Goal: Task Accomplishment & Management: Manage account settings

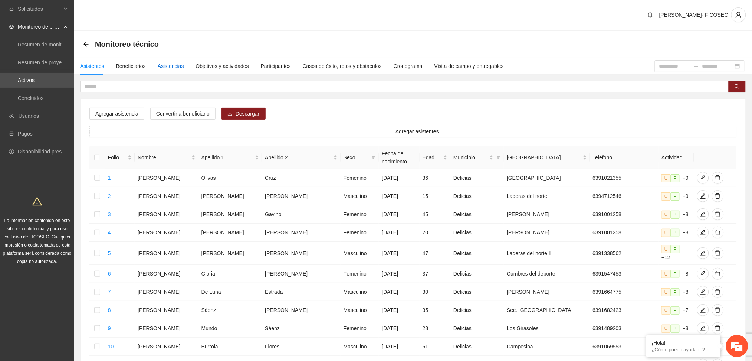
click at [173, 65] on div "Asistencias" at bounding box center [171, 66] width 26 height 8
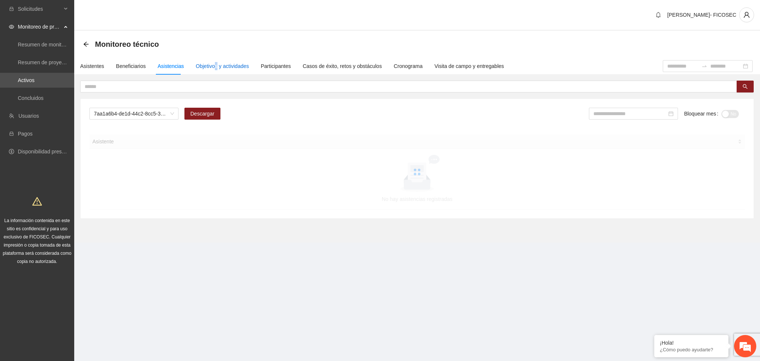
click at [213, 66] on div "Objetivos y actividades" at bounding box center [222, 66] width 53 height 8
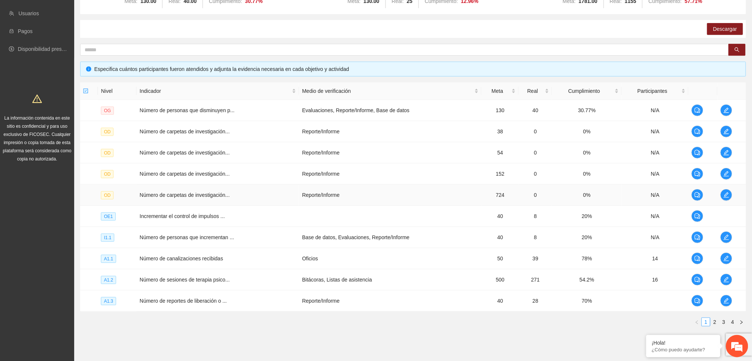
scroll to position [124, 0]
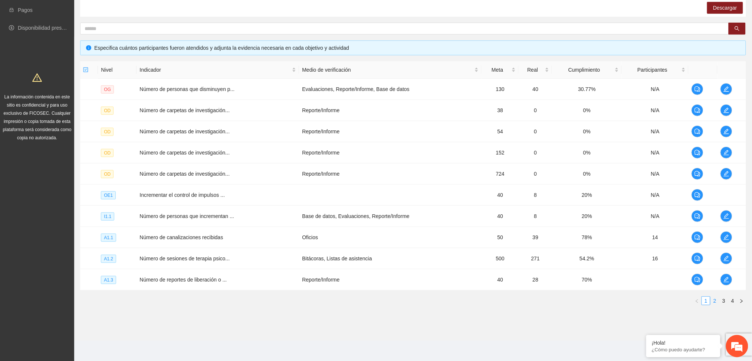
click at [716, 298] on link "2" at bounding box center [715, 300] width 8 height 8
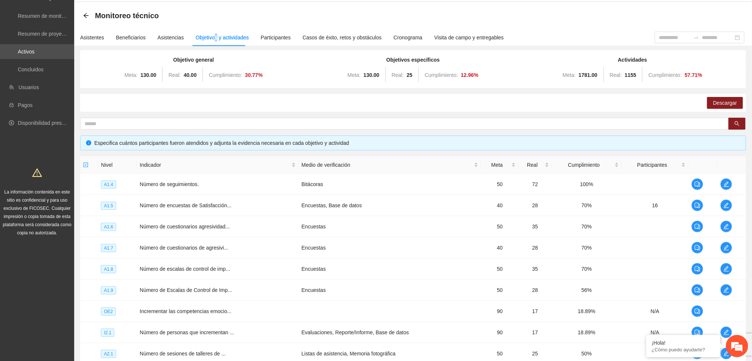
scroll to position [0, 0]
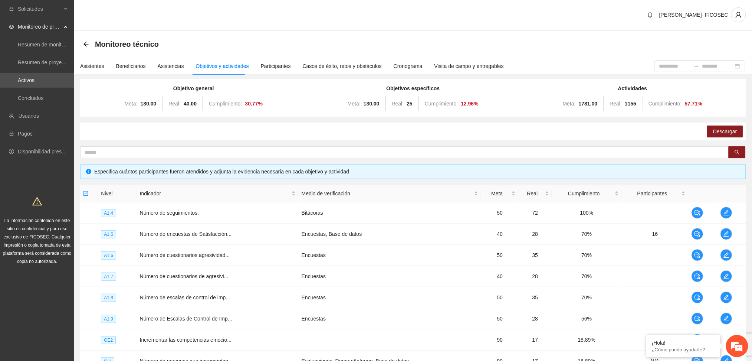
click at [252, 30] on div "[PERSON_NAME]- FICOSEC" at bounding box center [413, 15] width 678 height 31
click at [170, 67] on div "Asistencias" at bounding box center [171, 66] width 26 height 8
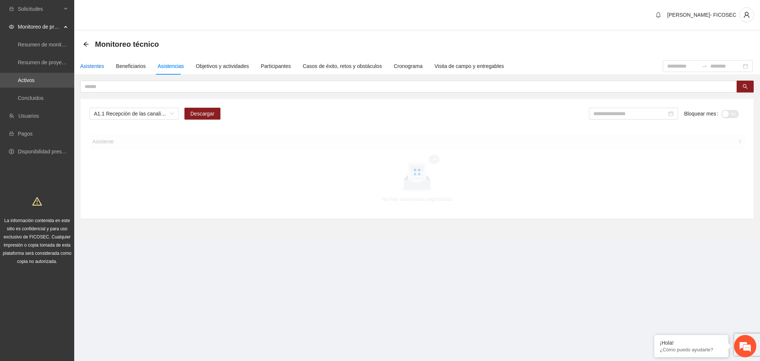
click at [89, 66] on div "Asistentes" at bounding box center [92, 66] width 24 height 8
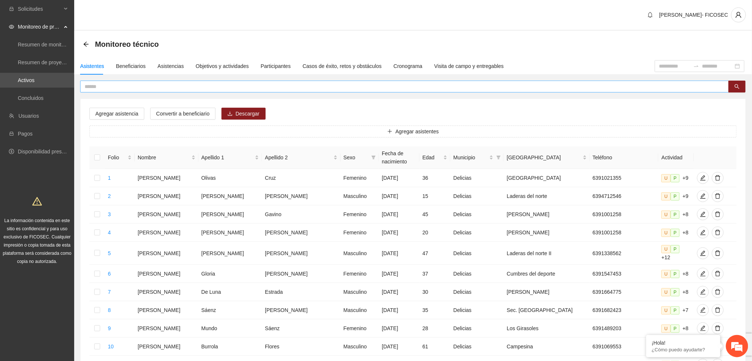
click at [163, 86] on input "text" at bounding box center [402, 86] width 634 height 8
type input "*"
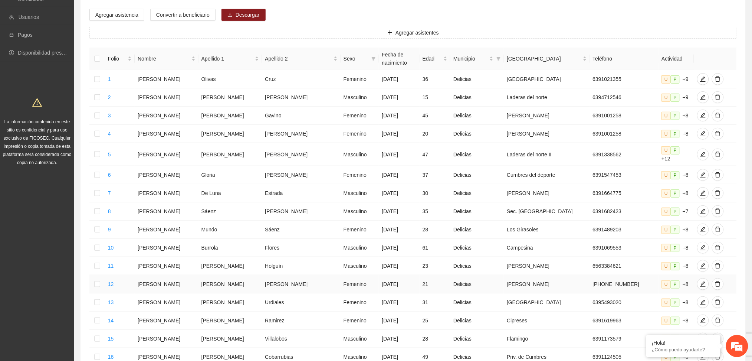
scroll to position [251, 0]
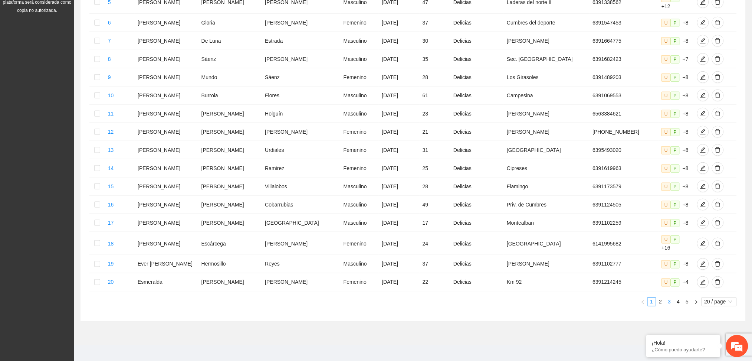
click at [671, 298] on link "3" at bounding box center [670, 302] width 8 height 8
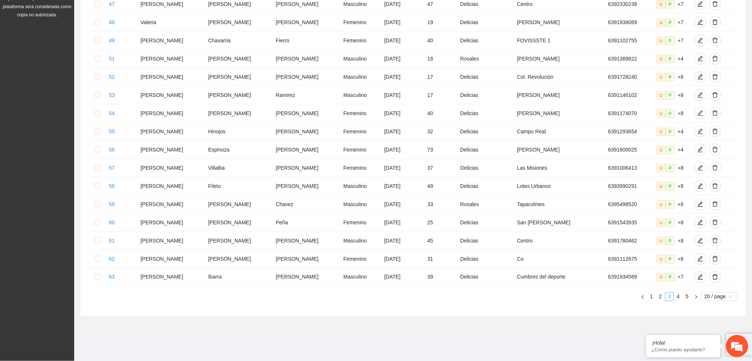
scroll to position [238, 0]
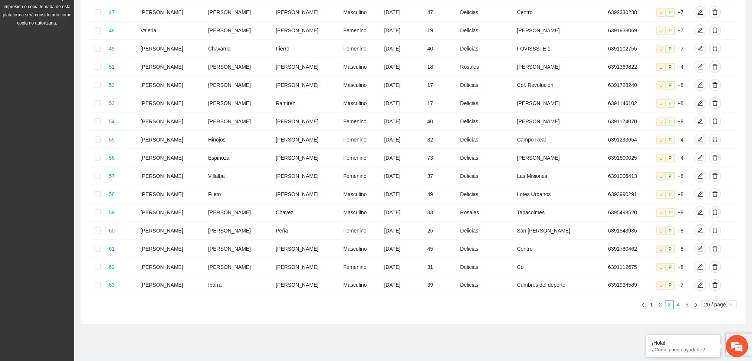
click at [677, 301] on link "4" at bounding box center [679, 305] width 8 height 8
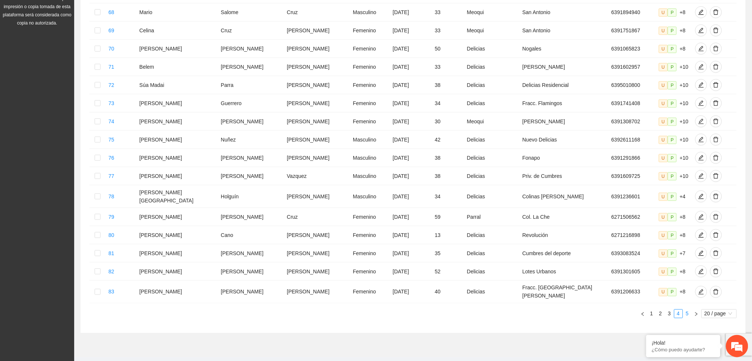
click at [687, 309] on link "5" at bounding box center [688, 313] width 8 height 8
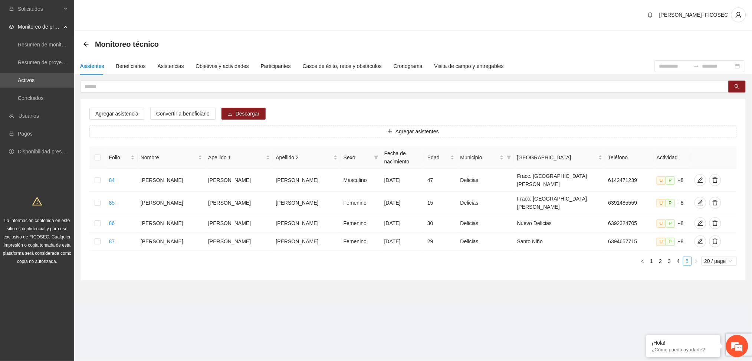
scroll to position [0, 0]
click at [705, 220] on icon "edit" at bounding box center [708, 223] width 6 height 6
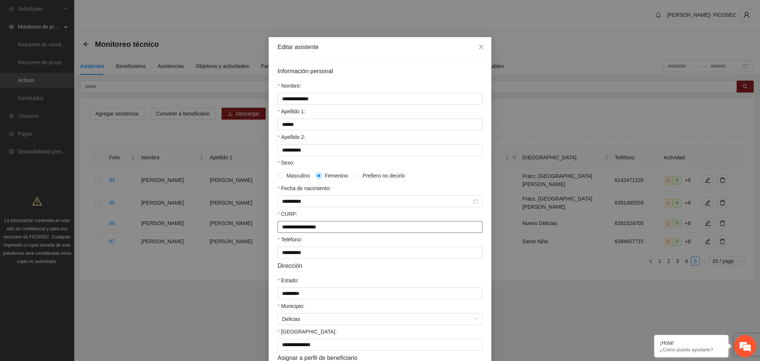
drag, startPoint x: 341, startPoint y: 230, endPoint x: 258, endPoint y: 234, distance: 82.8
click at [258, 234] on div "**********" at bounding box center [380, 180] width 760 height 361
click at [480, 47] on span "Close" at bounding box center [481, 47] width 20 height 20
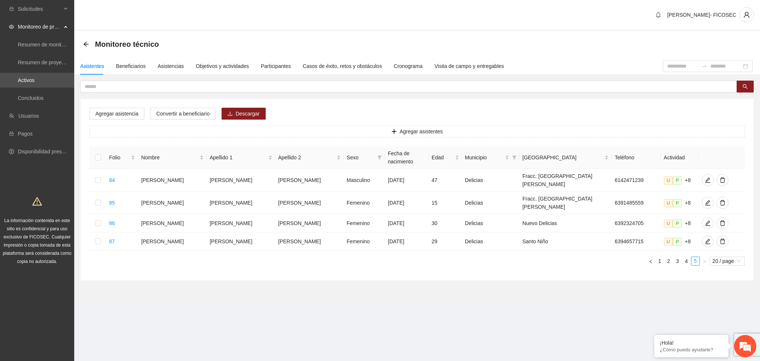
click at [194, 344] on section "Solicitudes Monitoreo de proyectos Resumen de monitoreo Resumen de proyectos ap…" at bounding box center [380, 180] width 760 height 361
click at [204, 65] on div "Objetivos y actividades" at bounding box center [222, 66] width 53 height 8
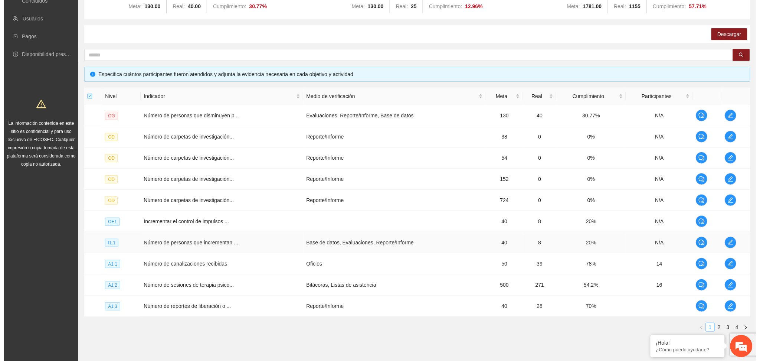
scroll to position [99, 0]
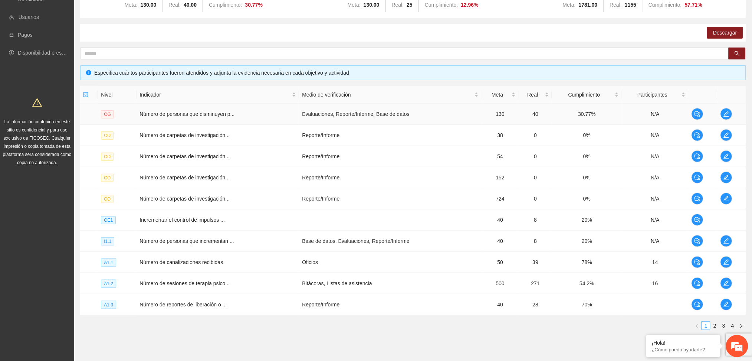
click at [720, 113] on td at bounding box center [732, 114] width 29 height 21
click at [724, 115] on icon "edit" at bounding box center [727, 114] width 6 height 6
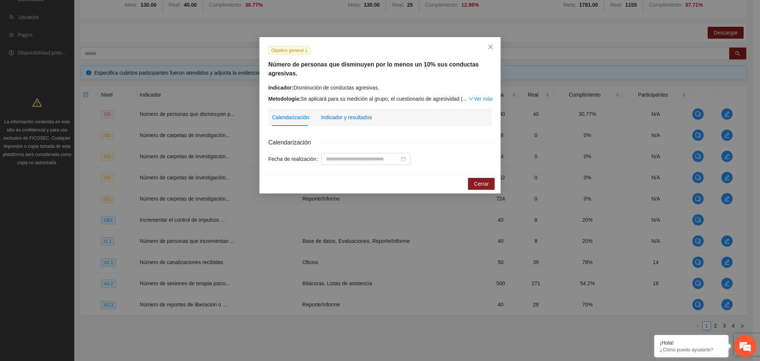
click at [344, 114] on div "Indicador y resultados" at bounding box center [346, 117] width 51 height 8
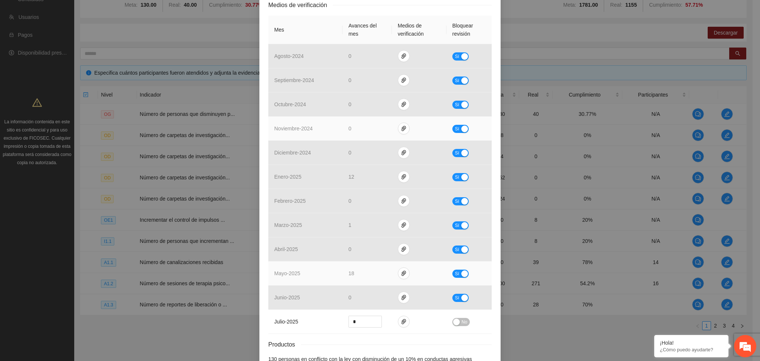
scroll to position [212, 0]
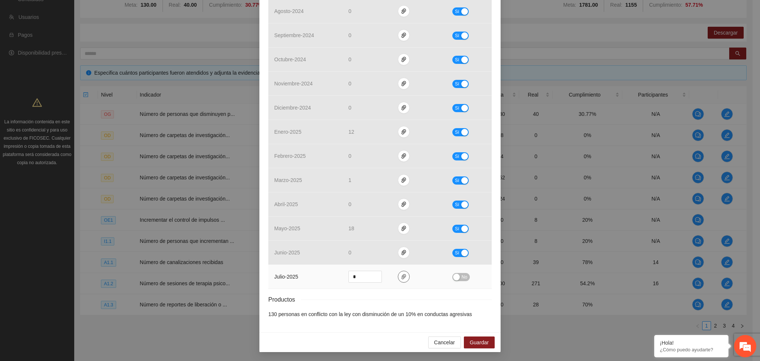
click at [401, 275] on icon "paper-clip" at bounding box center [403, 276] width 4 height 5
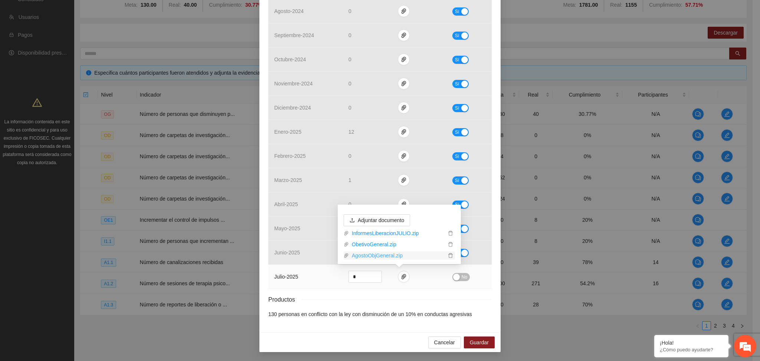
click at [383, 254] on link "AgostoObjGeneral.zip" at bounding box center [397, 255] width 97 height 8
click at [394, 300] on div "Productos" at bounding box center [379, 299] width 223 height 9
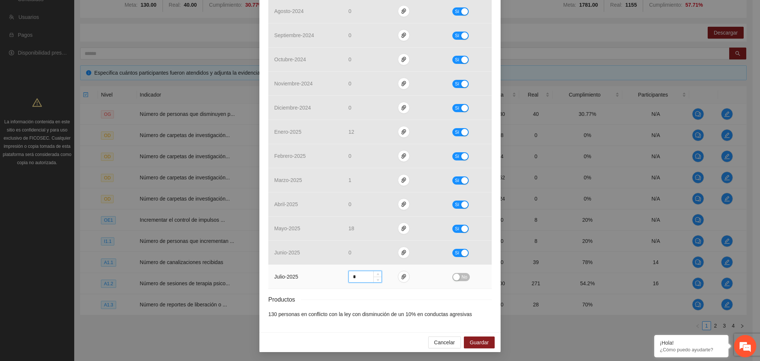
drag, startPoint x: 355, startPoint y: 276, endPoint x: 303, endPoint y: 272, distance: 52.5
click at [307, 275] on tr "julio - 2025 * No" at bounding box center [379, 277] width 223 height 24
click at [352, 304] on div "Productos" at bounding box center [379, 299] width 223 height 9
drag, startPoint x: 361, startPoint y: 279, endPoint x: 317, endPoint y: 274, distance: 43.8
click at [317, 274] on tr "julio - 2025 * No" at bounding box center [379, 277] width 223 height 24
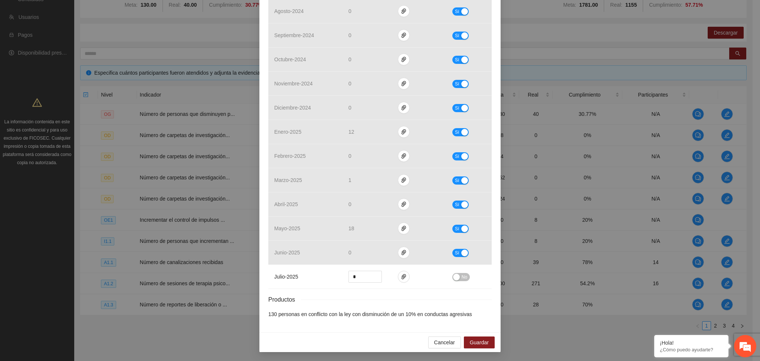
click at [389, 300] on div "Productos" at bounding box center [379, 299] width 223 height 9
drag, startPoint x: 354, startPoint y: 278, endPoint x: 332, endPoint y: 282, distance: 22.2
click at [332, 282] on tr "julio - 2025 * No" at bounding box center [379, 277] width 223 height 24
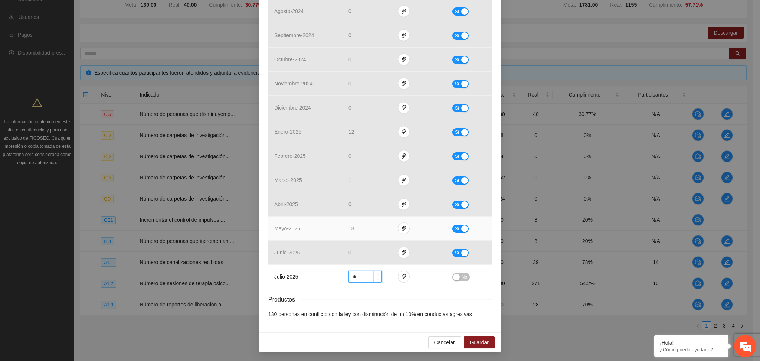
type input "*"
drag, startPoint x: 451, startPoint y: 227, endPoint x: 411, endPoint y: 224, distance: 40.2
click at [452, 228] on button "Sí" at bounding box center [460, 228] width 16 height 8
drag, startPoint x: 367, startPoint y: 225, endPoint x: 359, endPoint y: 228, distance: 8.0
click at [359, 228] on input "**" at bounding box center [365, 228] width 33 height 11
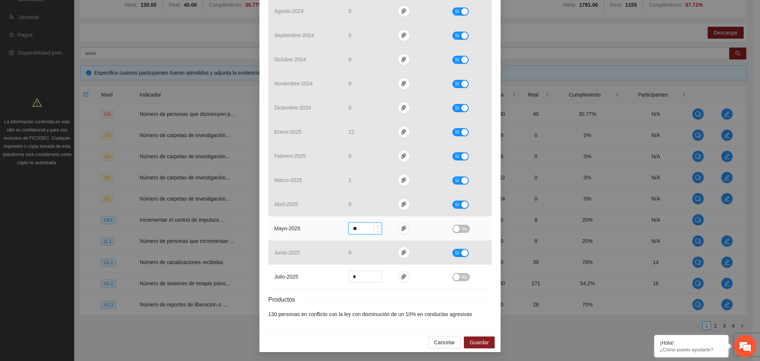
type input "**"
drag, startPoint x: 459, startPoint y: 228, endPoint x: 456, endPoint y: 232, distance: 4.7
click at [457, 231] on button "No" at bounding box center [460, 228] width 17 height 8
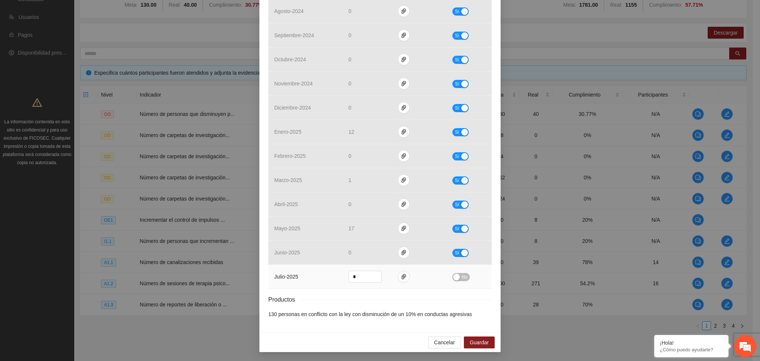
click at [462, 276] on span "No" at bounding box center [465, 277] width 6 height 8
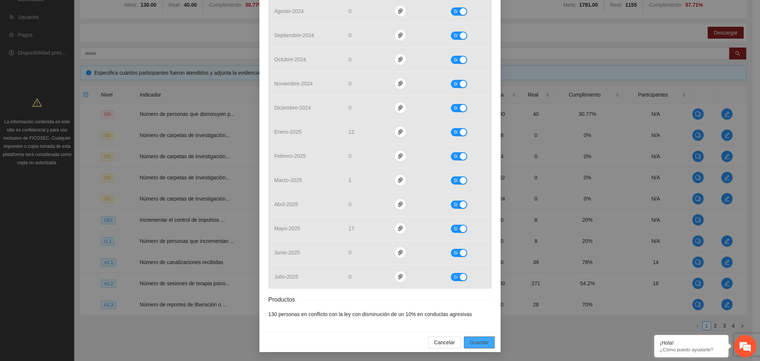
click at [474, 341] on span "Guardar" at bounding box center [479, 342] width 19 height 8
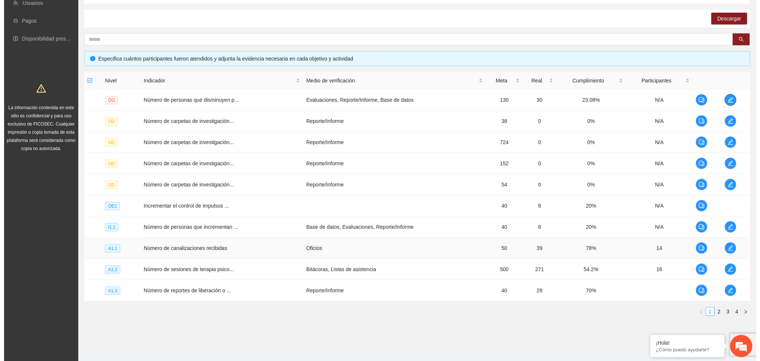
scroll to position [124, 0]
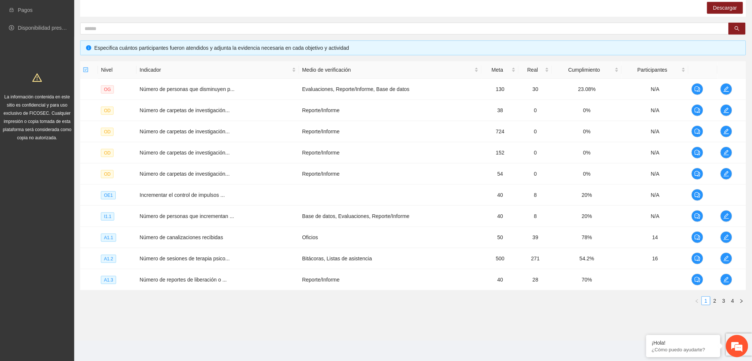
drag, startPoint x: 717, startPoint y: 298, endPoint x: 714, endPoint y: 291, distance: 7.7
click at [716, 298] on link "2" at bounding box center [715, 300] width 8 height 8
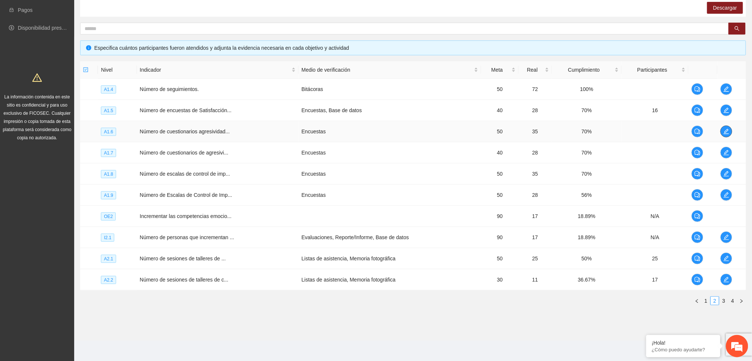
click at [725, 131] on icon "edit" at bounding box center [726, 131] width 5 height 5
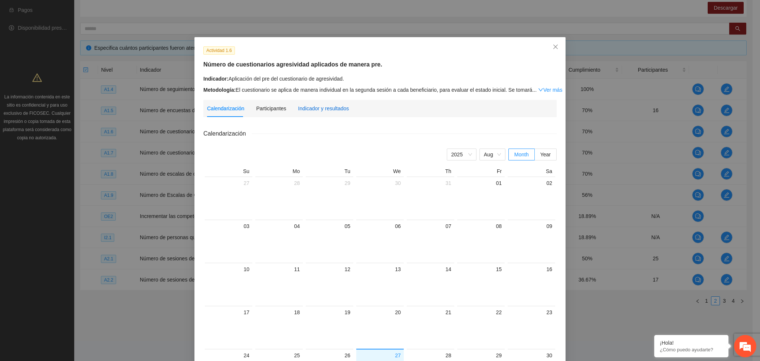
click at [314, 104] on div "Indicador y resultados" at bounding box center [323, 108] width 51 height 8
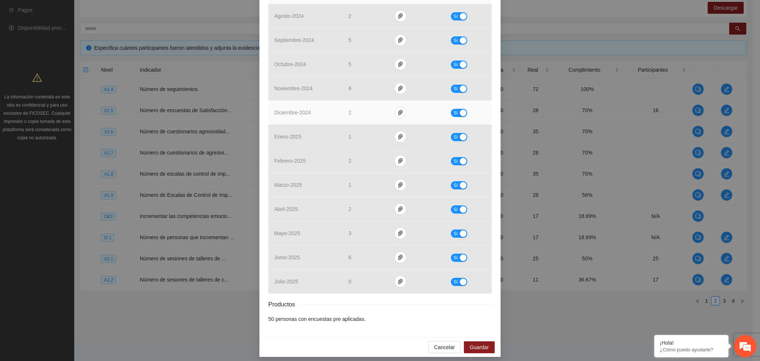
scroll to position [0, 0]
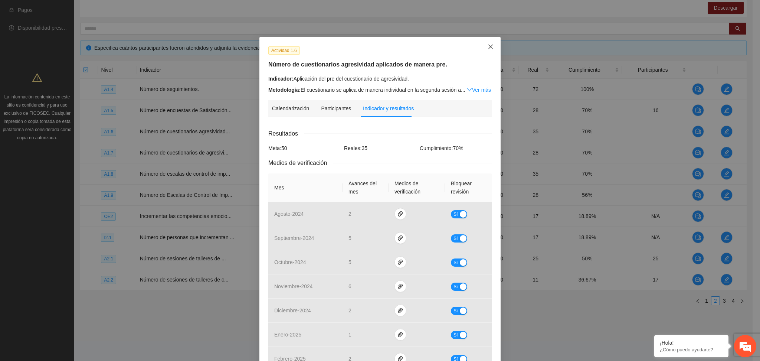
click at [486, 42] on span "Close" at bounding box center [491, 47] width 20 height 20
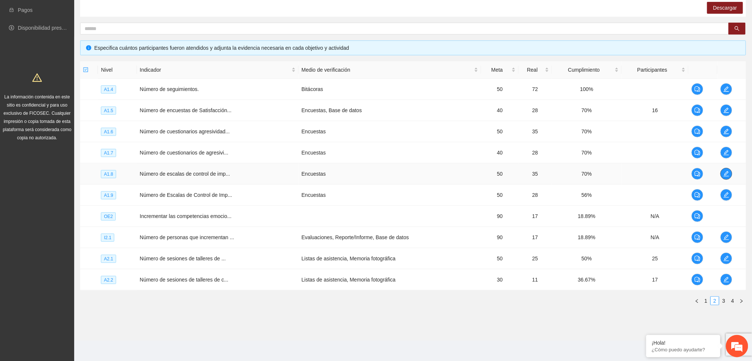
click at [728, 174] on icon "edit" at bounding box center [727, 174] width 6 height 6
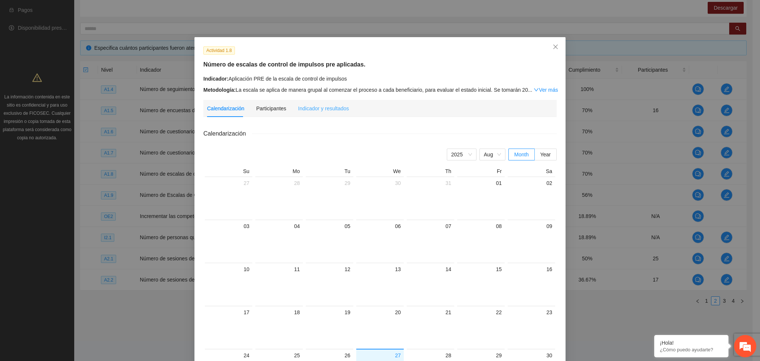
click at [333, 100] on div "Indicador y resultados" at bounding box center [323, 108] width 51 height 17
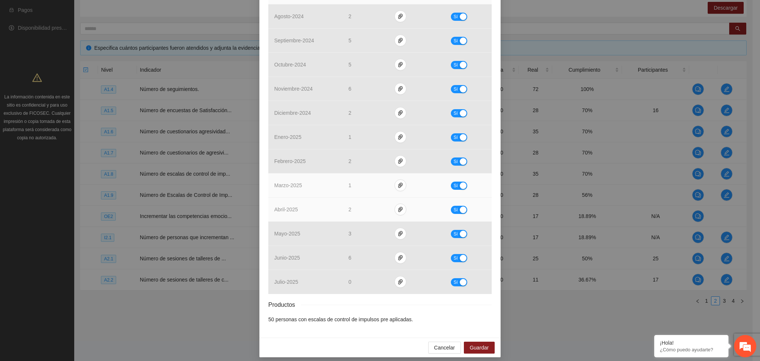
scroll to position [198, 0]
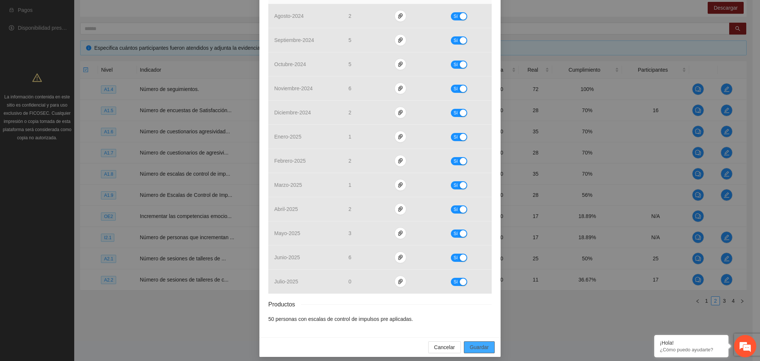
click at [480, 349] on span "Guardar" at bounding box center [479, 347] width 19 height 8
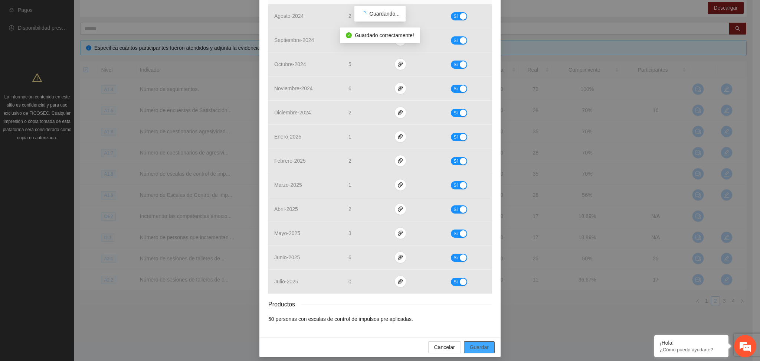
scroll to position [165, 0]
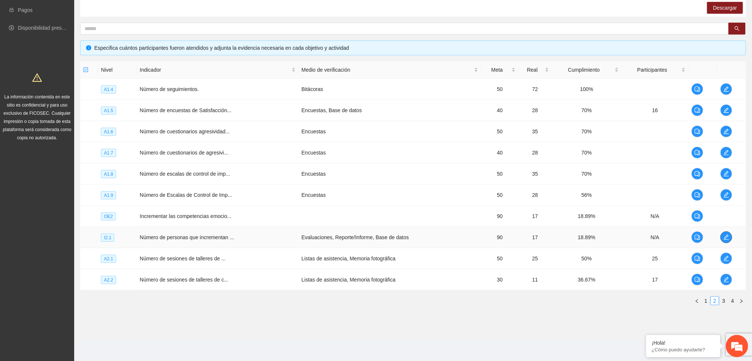
click at [724, 239] on icon "edit" at bounding box center [727, 237] width 6 height 6
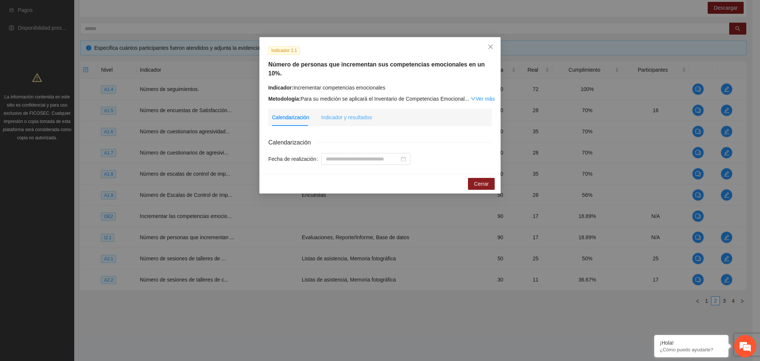
click at [352, 109] on div "Indicador y resultados" at bounding box center [346, 117] width 51 height 17
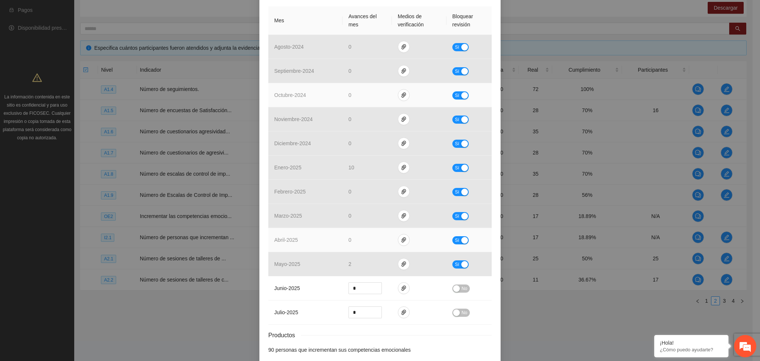
scroll to position [203, 0]
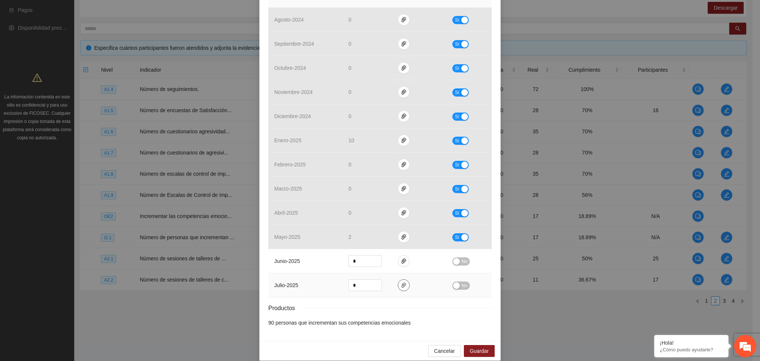
click at [401, 282] on icon "paper-clip" at bounding box center [403, 284] width 4 height 5
click at [385, 303] on div "Productos" at bounding box center [379, 307] width 223 height 9
click at [402, 258] on span "paper-clip" at bounding box center [403, 261] width 11 height 6
click at [401, 279] on button "button" at bounding box center [404, 285] width 12 height 12
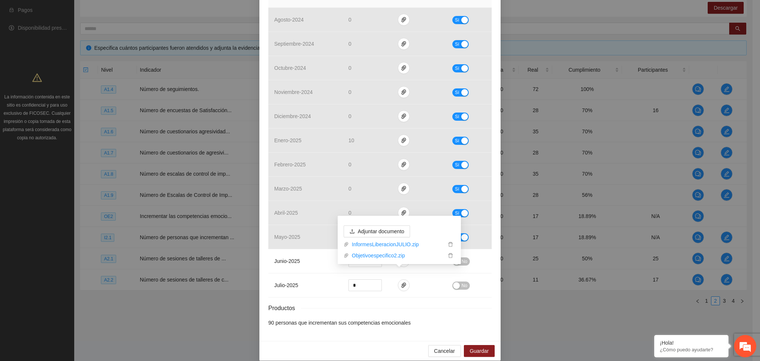
click at [424, 303] on div "Productos" at bounding box center [379, 307] width 223 height 9
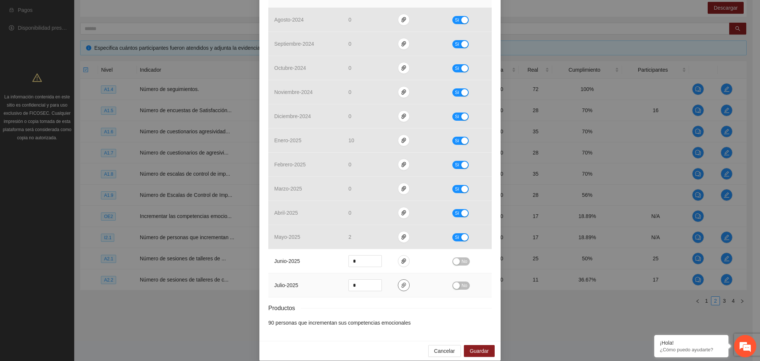
click at [398, 282] on span "paper-clip" at bounding box center [403, 285] width 11 height 6
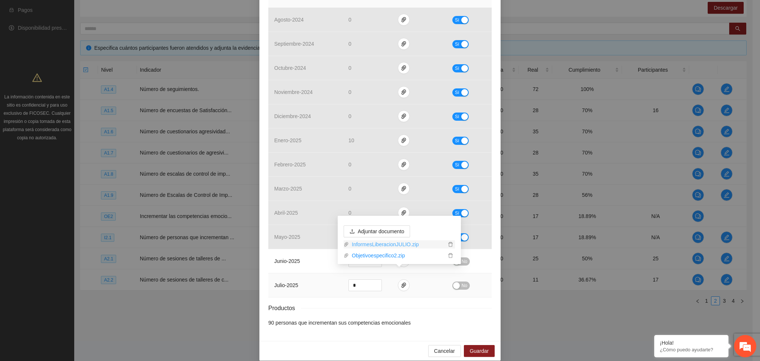
click at [378, 245] on link "InformesLiberacionJULIO.zip" at bounding box center [397, 244] width 97 height 8
click at [380, 253] on link "Objetivoespecifico2.zip" at bounding box center [397, 255] width 97 height 8
click at [385, 244] on link "InformesLiberacionJULIO.zip" at bounding box center [397, 244] width 97 height 8
click at [416, 318] on li "90 personas que incrementan sus competencias emocionales" at bounding box center [379, 322] width 223 height 8
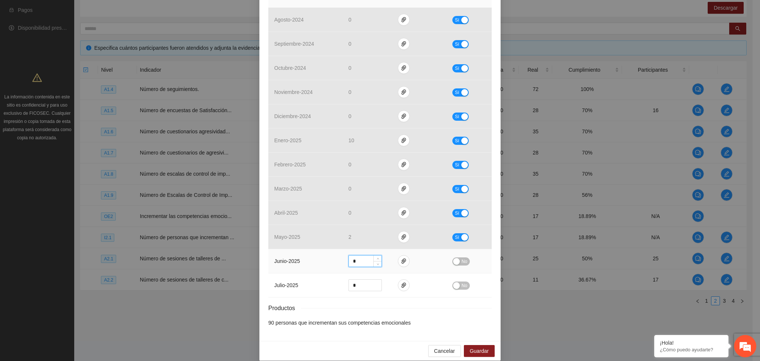
drag, startPoint x: 357, startPoint y: 252, endPoint x: 324, endPoint y: 260, distance: 33.5
click at [325, 260] on tr "junio - 2025 * No" at bounding box center [379, 261] width 223 height 24
type input "*"
drag, startPoint x: 358, startPoint y: 278, endPoint x: 384, endPoint y: 264, distance: 30.0
click at [337, 286] on tr "julio - 2025 * No" at bounding box center [379, 285] width 223 height 24
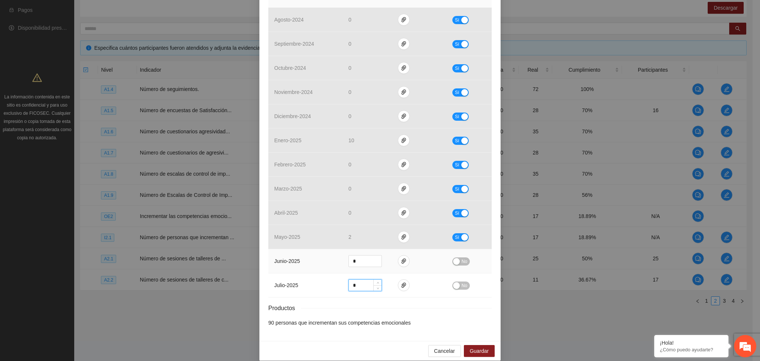
type input "*"
click at [462, 257] on span "No" at bounding box center [465, 261] width 6 height 8
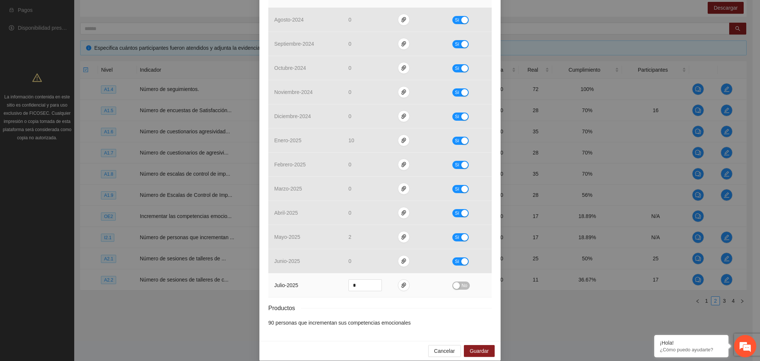
drag, startPoint x: 461, startPoint y: 277, endPoint x: 458, endPoint y: 275, distance: 4.3
click at [462, 281] on span "No" at bounding box center [465, 285] width 6 height 8
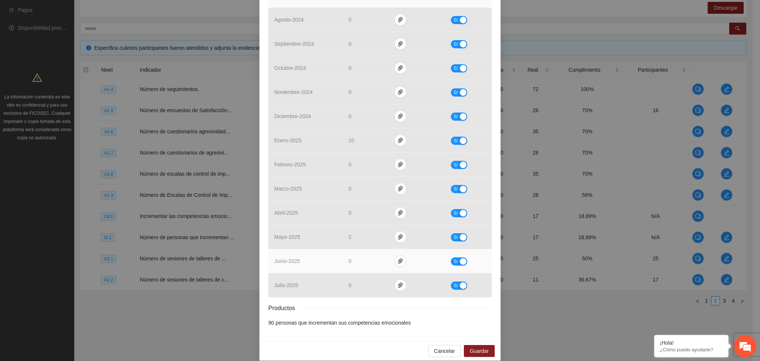
click at [460, 258] on div "button" at bounding box center [463, 261] width 7 height 7
drag, startPoint x: 357, startPoint y: 252, endPoint x: 341, endPoint y: 255, distance: 16.3
click at [342, 255] on td "*" at bounding box center [366, 261] width 49 height 24
type input "*"
click at [462, 257] on span "No" at bounding box center [465, 261] width 6 height 8
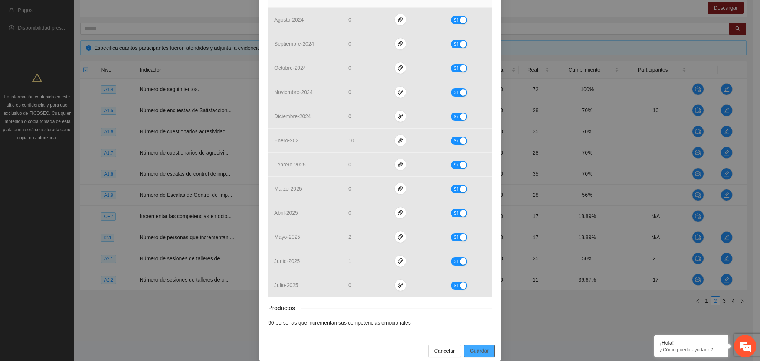
click at [476, 347] on span "Guardar" at bounding box center [479, 351] width 19 height 8
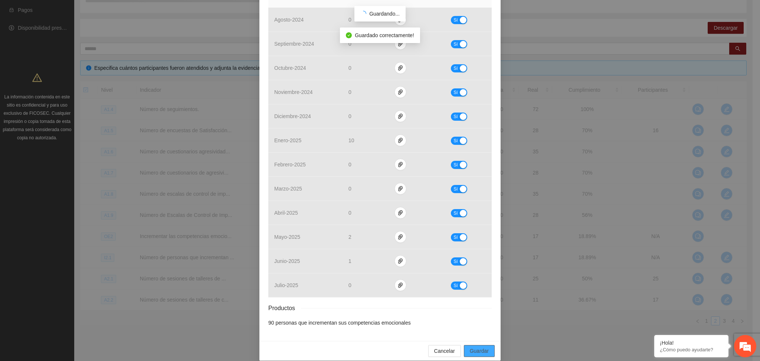
scroll to position [165, 0]
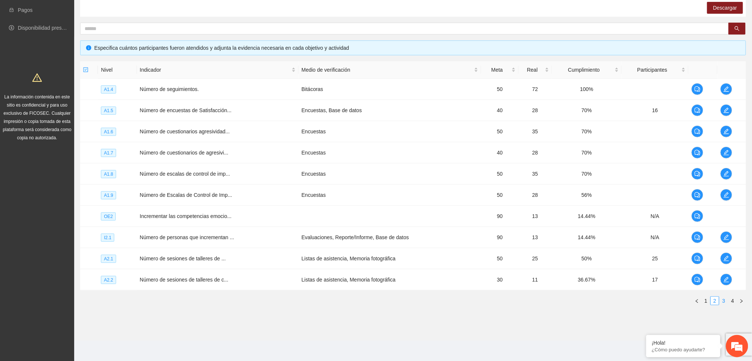
click at [722, 301] on link "3" at bounding box center [724, 300] width 8 height 8
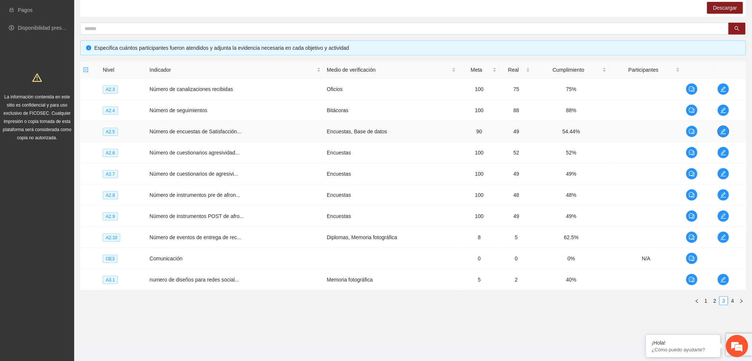
click at [722, 133] on icon "edit" at bounding box center [723, 131] width 5 height 5
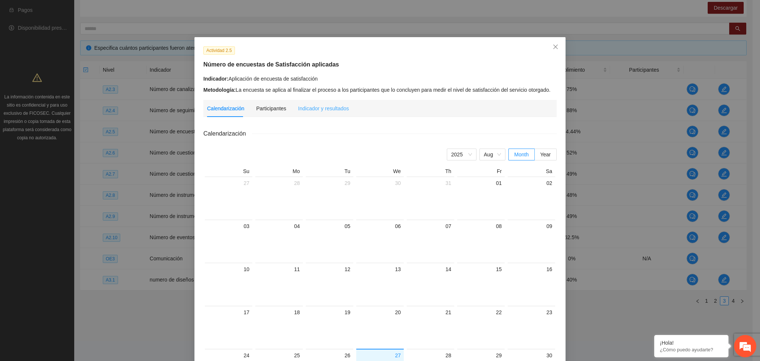
click at [301, 113] on div "Indicador y resultados" at bounding box center [323, 108] width 51 height 17
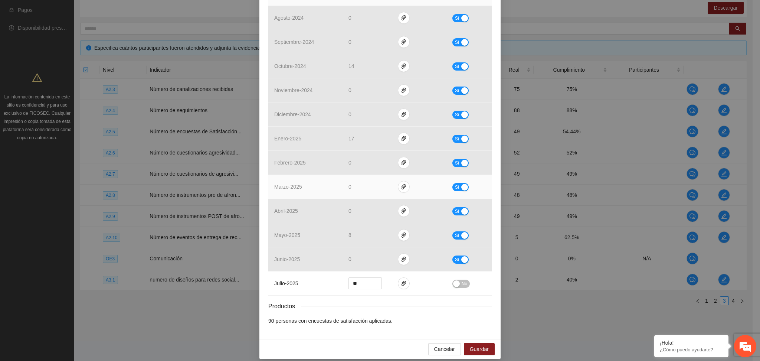
scroll to position [203, 0]
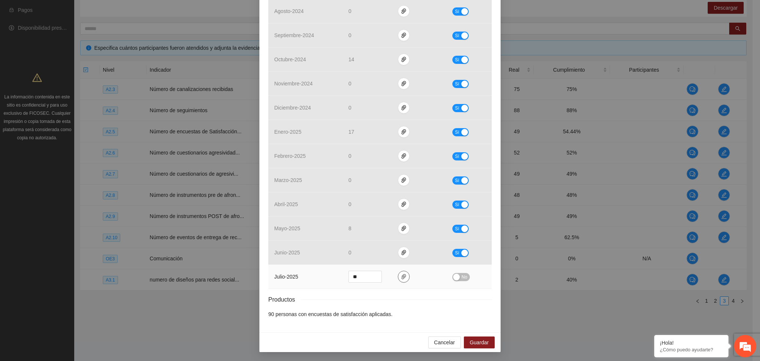
click at [401, 278] on icon "paper-clip" at bounding box center [404, 276] width 6 height 6
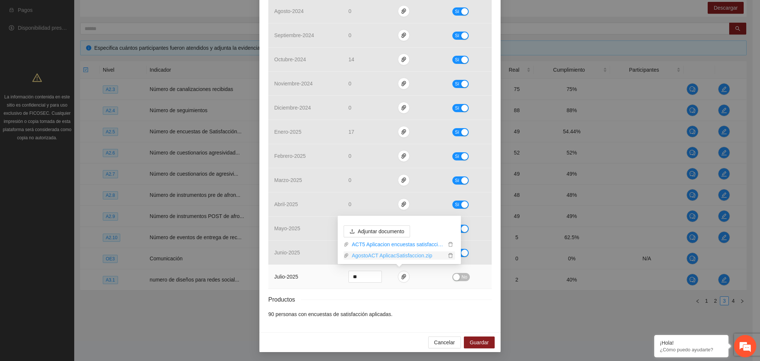
click at [377, 256] on link "AgostoACT AplicacSatisfaccion.zip" at bounding box center [397, 255] width 97 height 8
click at [403, 302] on div "Productos" at bounding box center [379, 299] width 223 height 9
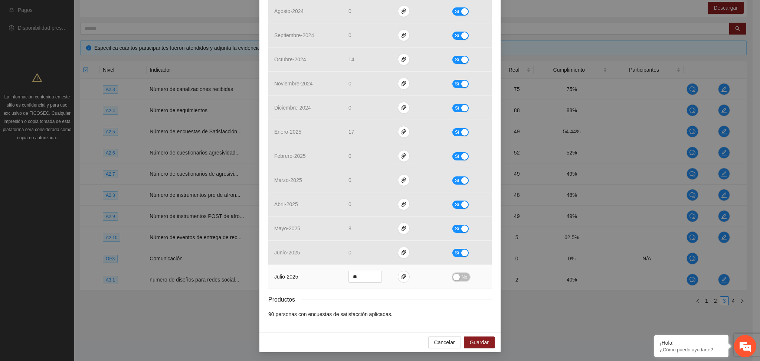
drag, startPoint x: 456, startPoint y: 277, endPoint x: 464, endPoint y: 294, distance: 18.6
click at [456, 277] on button "No" at bounding box center [460, 277] width 17 height 8
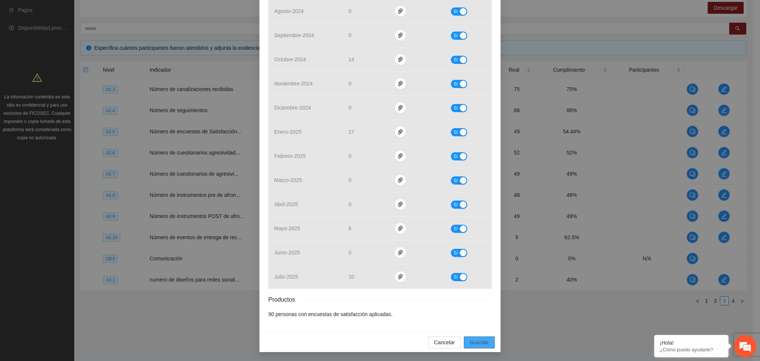
click at [472, 343] on span "Guardar" at bounding box center [479, 342] width 19 height 8
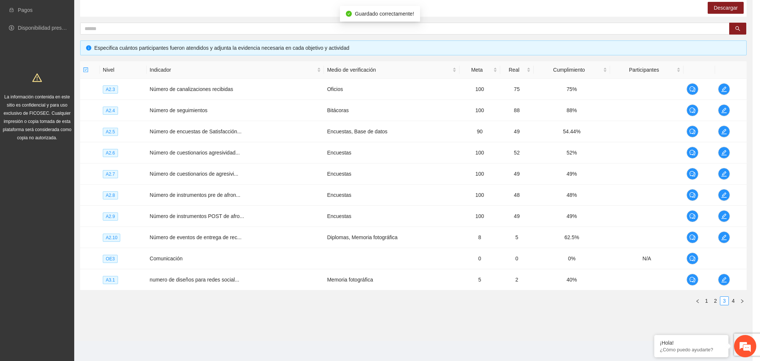
scroll to position [165, 0]
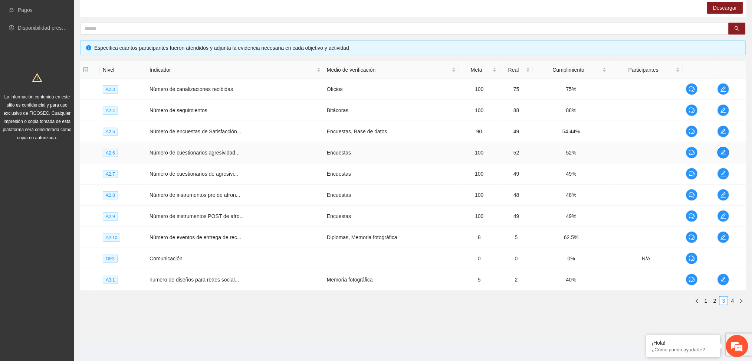
click at [725, 150] on icon "edit" at bounding box center [724, 153] width 6 height 6
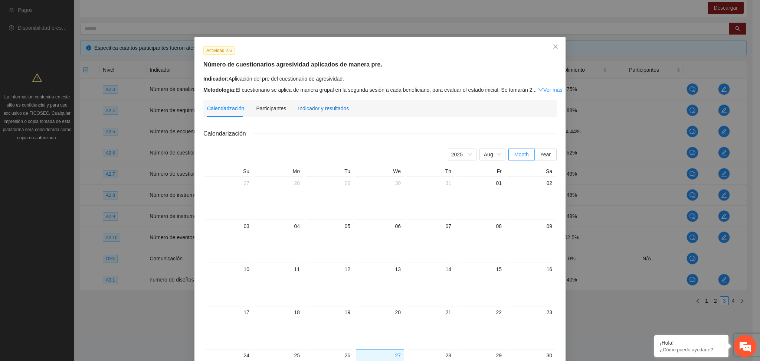
drag, startPoint x: 305, startPoint y: 104, endPoint x: 310, endPoint y: 108, distance: 6.3
click at [310, 107] on div "Indicador y resultados" at bounding box center [323, 108] width 51 height 8
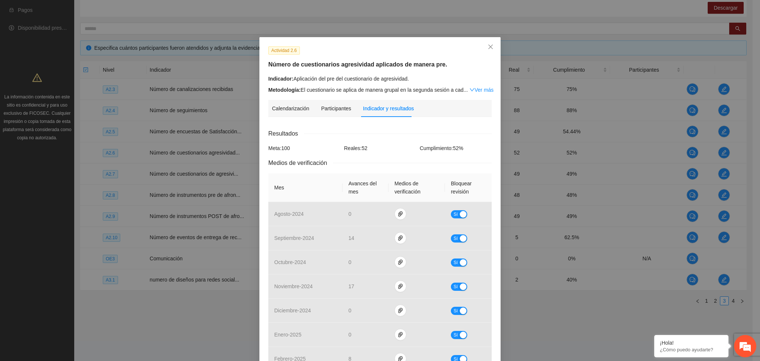
drag, startPoint x: 351, startPoint y: 131, endPoint x: 344, endPoint y: 127, distance: 8.0
click at [346, 128] on div "Calendarización [DATE] Month Year Su Mo Tu We Th Fr Sa 27 28 29 30 31 01 02 03 …" at bounding box center [379, 324] width 223 height 403
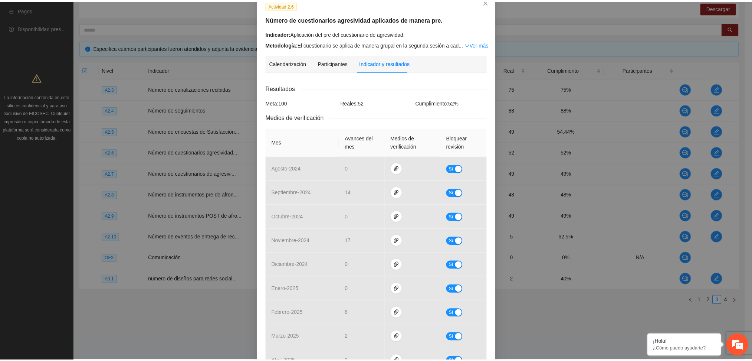
scroll to position [0, 0]
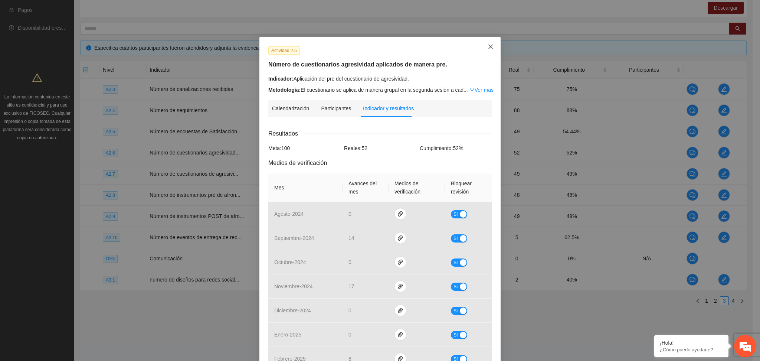
click at [488, 44] on icon "close" at bounding box center [491, 47] width 6 height 6
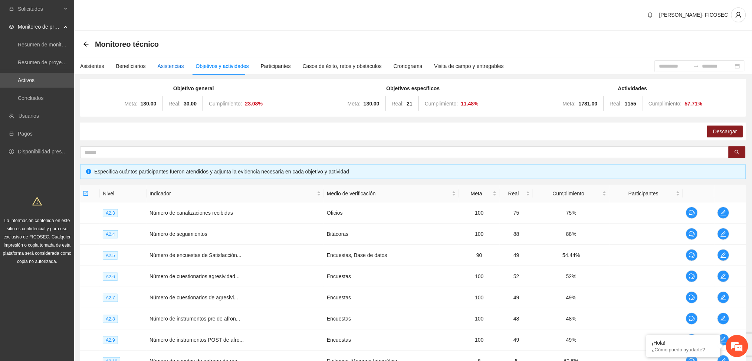
click at [169, 65] on div "Asistencias" at bounding box center [171, 66] width 26 height 8
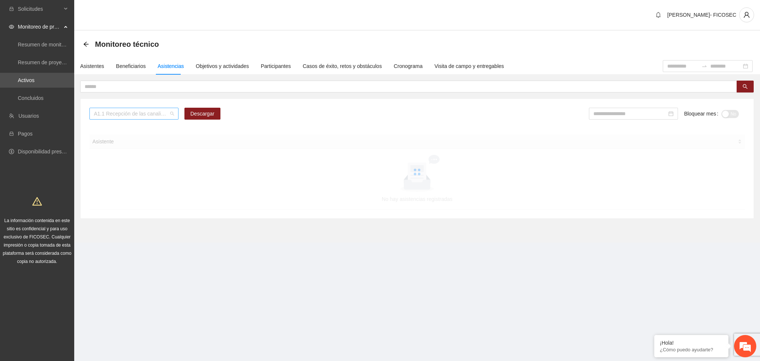
click at [135, 113] on span "A1.1 Recepción de las canalizaciones de personas que recibirán atención." at bounding box center [134, 113] width 80 height 11
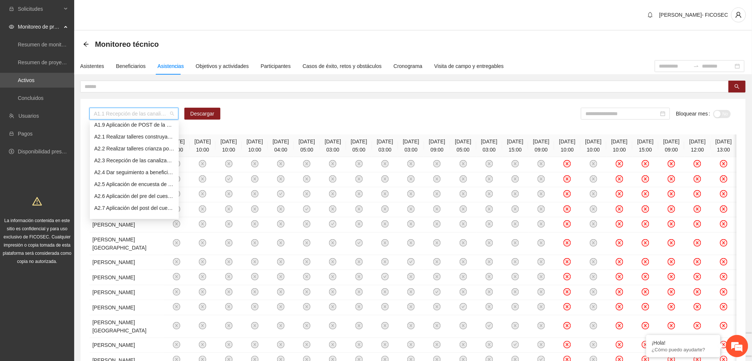
scroll to position [148, 0]
click at [137, 146] on div "A2.6 Aplicación del pre del cuestionario de agresividad." at bounding box center [134, 146] width 80 height 8
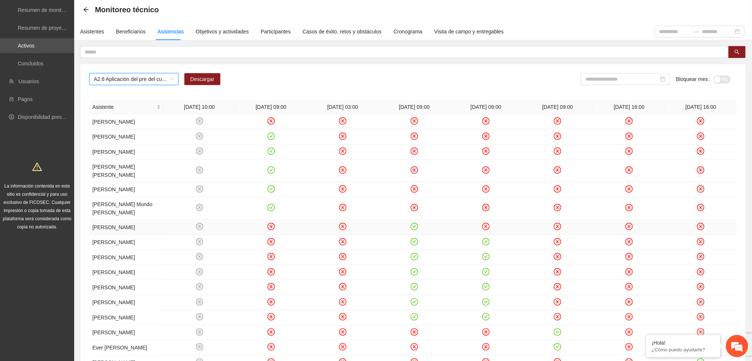
scroll to position [0, 0]
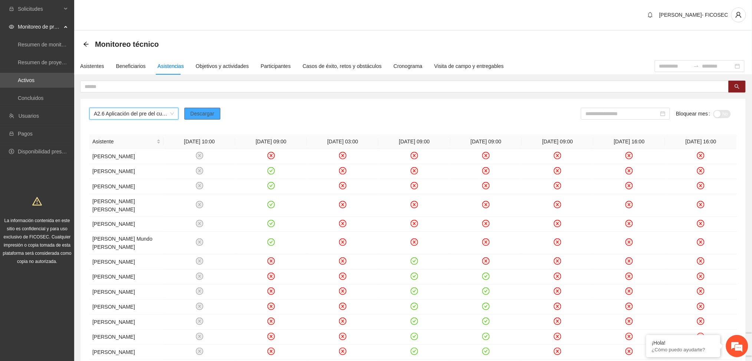
click at [211, 112] on span "Descargar" at bounding box center [202, 113] width 24 height 8
click at [632, 107] on div "A2.6 Aplicación del pre del cuestionario de agresividad. Descargar Bloquear mes…" at bounding box center [413, 304] width 665 height 411
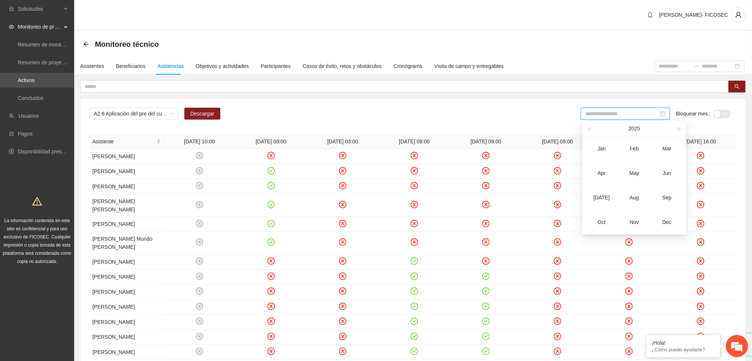
click at [625, 114] on input at bounding box center [622, 113] width 73 height 8
click at [672, 173] on div "Jun" at bounding box center [667, 172] width 22 height 9
type input "*******"
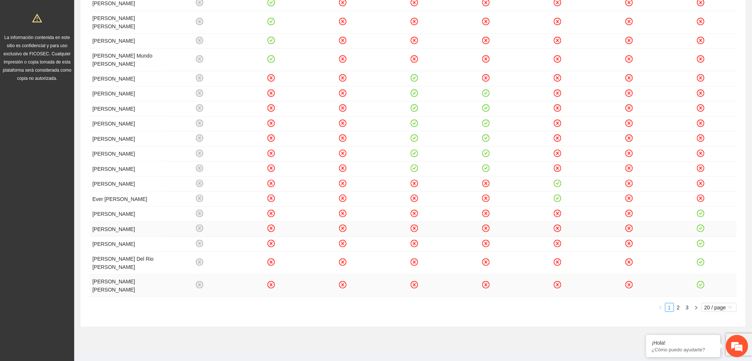
scroll to position [239, 0]
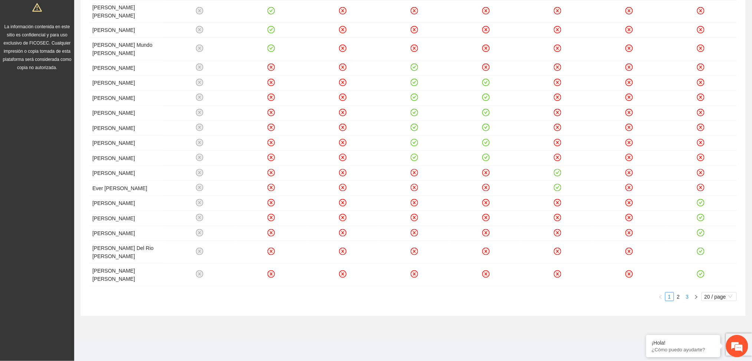
click at [687, 298] on link "3" at bounding box center [688, 296] width 8 height 8
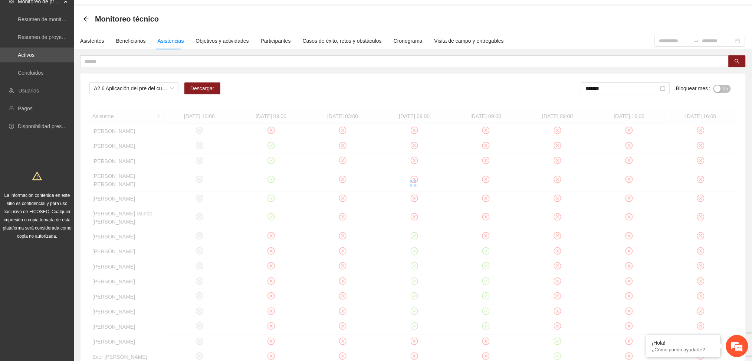
scroll to position [0, 0]
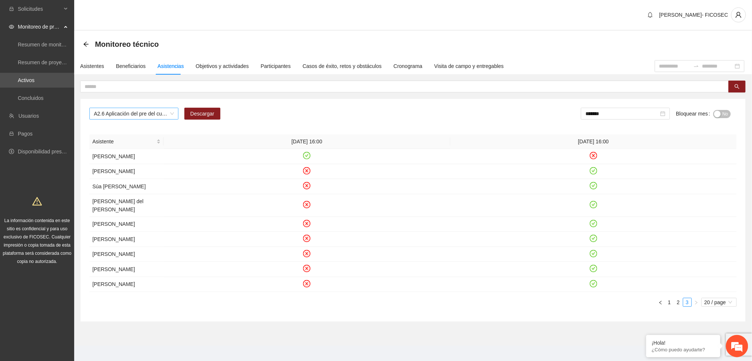
click at [157, 115] on span "A2.6 Aplicación del pre del cuestionario de agresividad." at bounding box center [134, 113] width 80 height 11
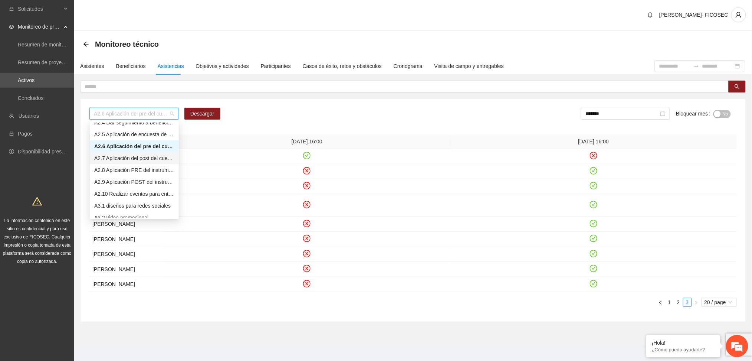
click at [137, 158] on div "A2.7 Aplicación del post del cuestionario de agresividad" at bounding box center [134, 158] width 80 height 8
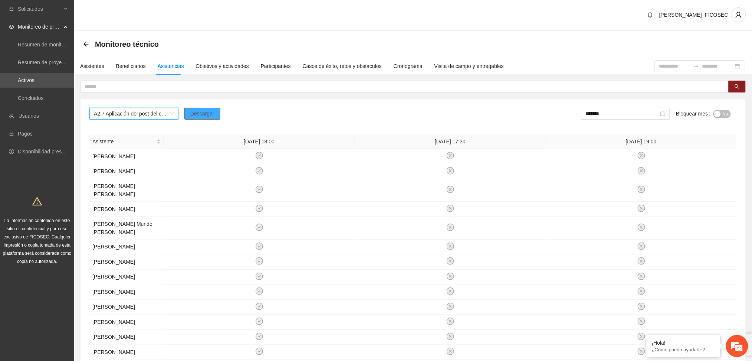
click at [209, 112] on span "Descargar" at bounding box center [202, 113] width 24 height 8
click at [725, 114] on span "No" at bounding box center [726, 114] width 6 height 8
click at [142, 113] on span "A2.7 Aplicación del post del cuestionario de agresividad" at bounding box center [134, 113] width 80 height 11
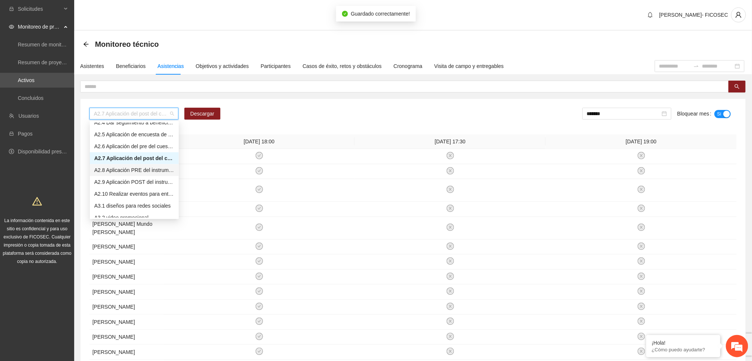
click at [146, 174] on div "A2.8 Aplicación PRE del instrumento de afrontación y resolución de conflictos." at bounding box center [134, 170] width 80 height 8
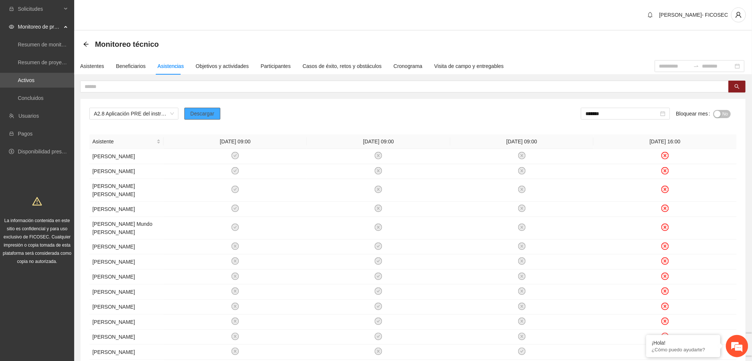
click at [198, 114] on span "Descargar" at bounding box center [202, 113] width 24 height 8
drag, startPoint x: 728, startPoint y: 116, endPoint x: 548, endPoint y: 68, distance: 186.8
click at [728, 116] on span "No" at bounding box center [726, 114] width 6 height 8
click at [211, 64] on div "Objetivos y actividades" at bounding box center [222, 66] width 53 height 8
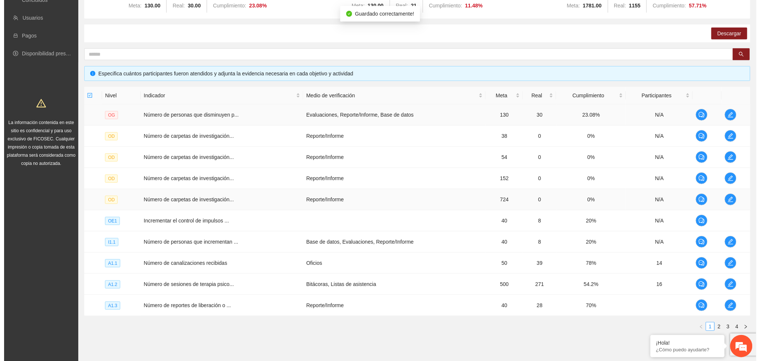
scroll to position [124, 0]
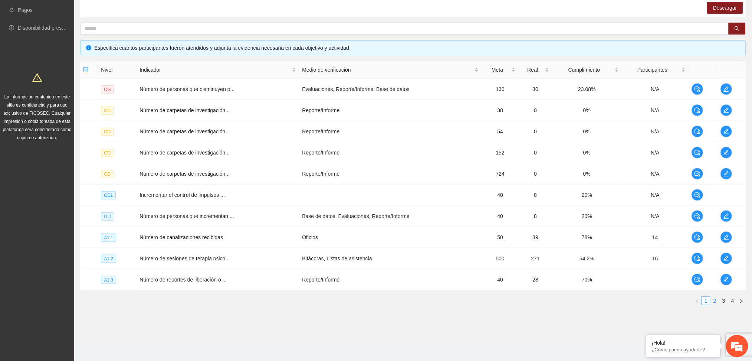
click at [716, 303] on link "2" at bounding box center [715, 300] width 8 height 8
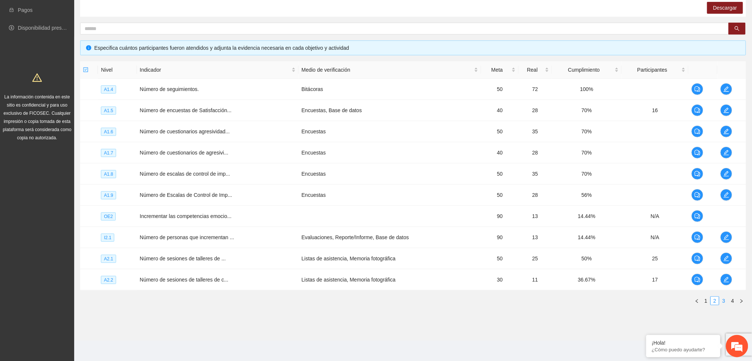
click at [722, 301] on link "3" at bounding box center [724, 300] width 8 height 8
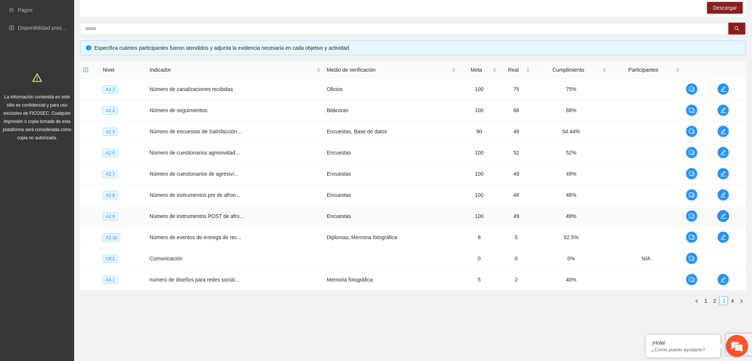
click at [722, 212] on button "button" at bounding box center [724, 216] width 12 height 12
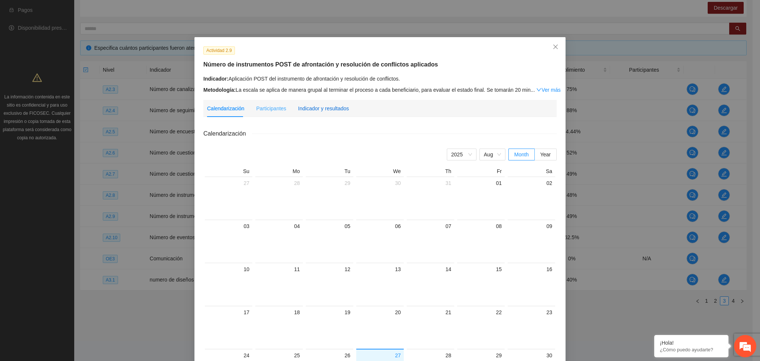
click at [322, 111] on div "Indicador y resultados" at bounding box center [323, 108] width 51 height 8
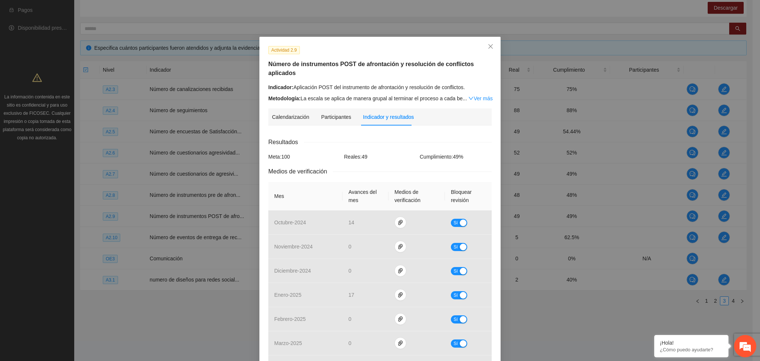
scroll to position [0, 0]
click at [488, 45] on icon "close" at bounding box center [491, 47] width 6 height 6
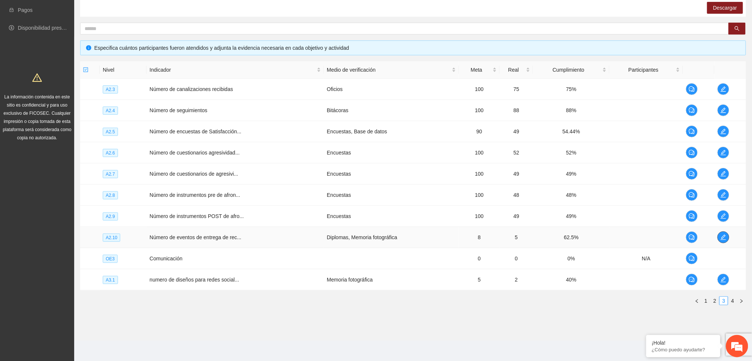
click at [727, 233] on button "button" at bounding box center [724, 237] width 12 height 12
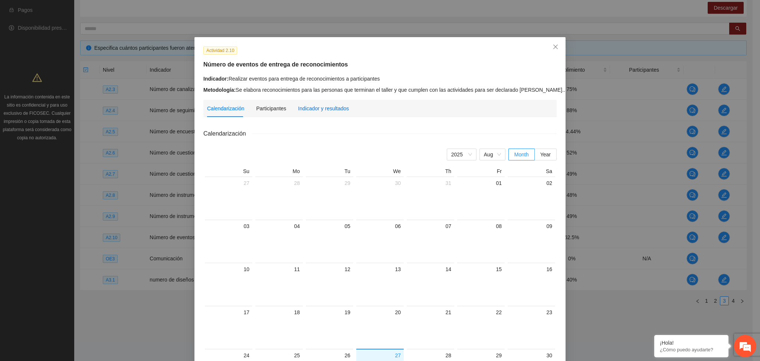
click at [337, 108] on div "Indicador y resultados" at bounding box center [323, 108] width 51 height 8
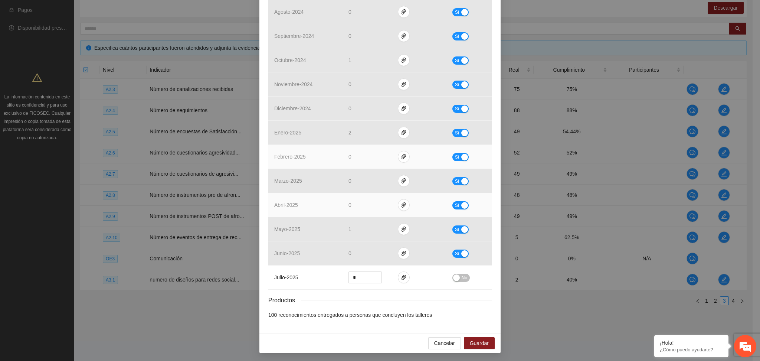
scroll to position [203, 0]
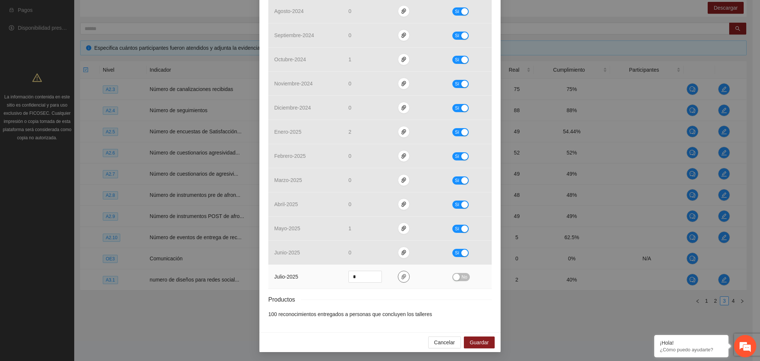
click at [401, 273] on icon "paper-clip" at bounding box center [404, 276] width 6 height 6
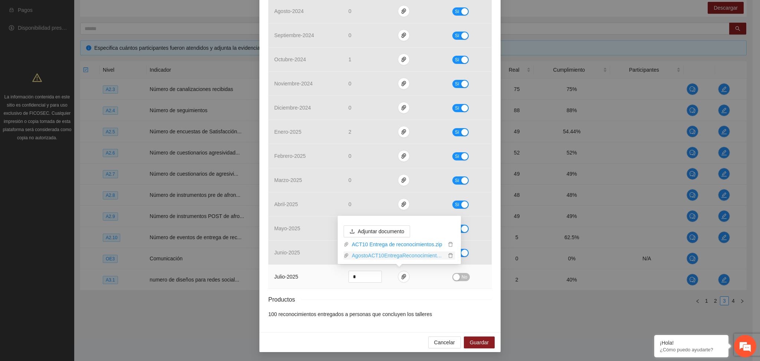
click at [379, 255] on link "AgostoACT10EntregaReconocimientod.zip" at bounding box center [397, 255] width 97 height 8
click at [424, 286] on td at bounding box center [419, 277] width 55 height 24
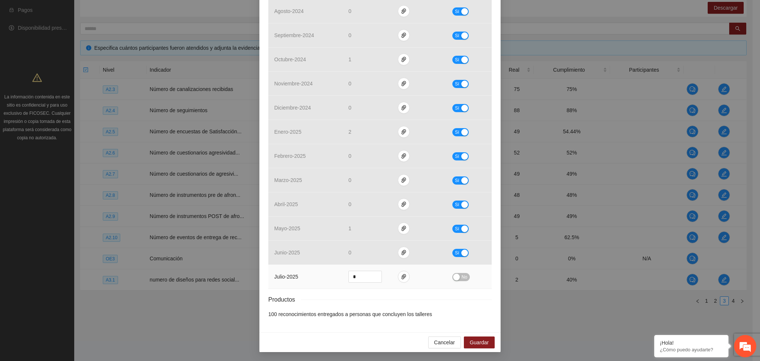
click at [455, 277] on div "button" at bounding box center [456, 276] width 7 height 7
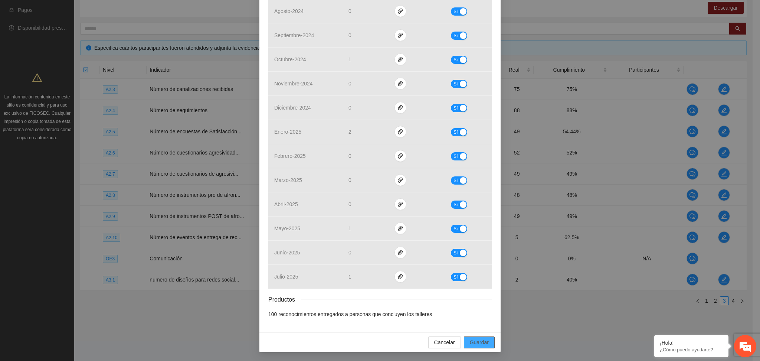
click at [477, 343] on span "Guardar" at bounding box center [479, 342] width 19 height 8
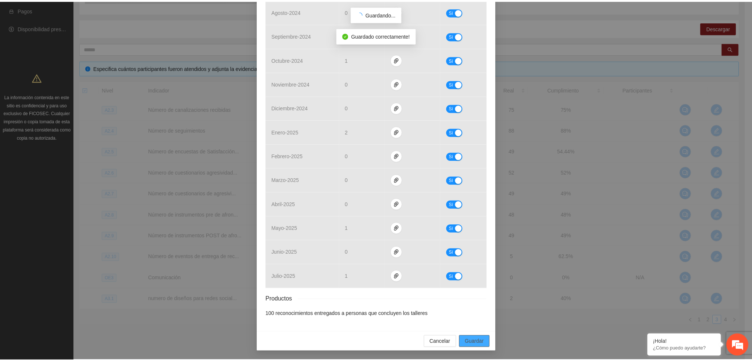
scroll to position [165, 0]
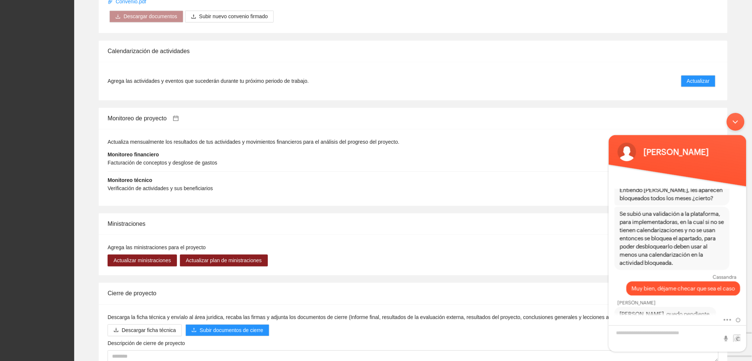
scroll to position [611, 0]
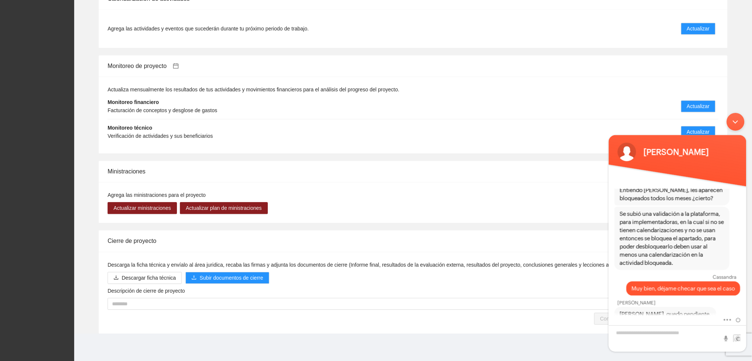
click at [737, 115] on div "Minimizar ventana de chat en vivo" at bounding box center [736, 121] width 18 height 18
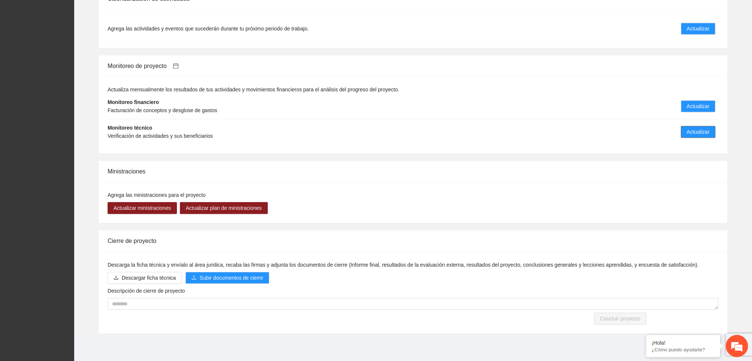
click at [689, 131] on span "Actualizar" at bounding box center [698, 132] width 23 height 8
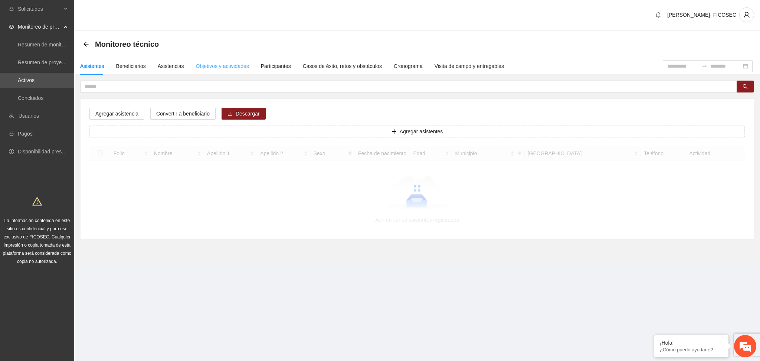
click at [223, 59] on div "Objetivos y actividades" at bounding box center [222, 66] width 53 height 17
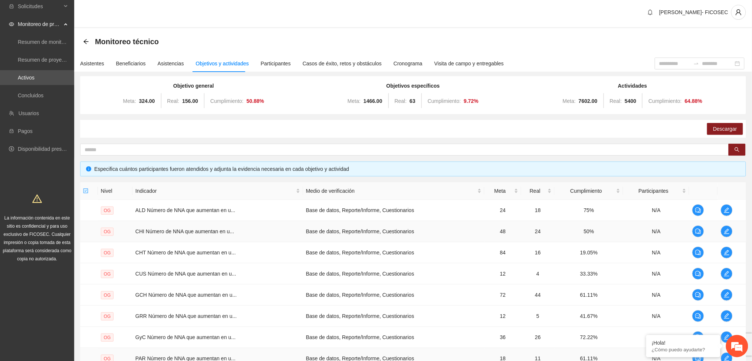
scroll to position [124, 0]
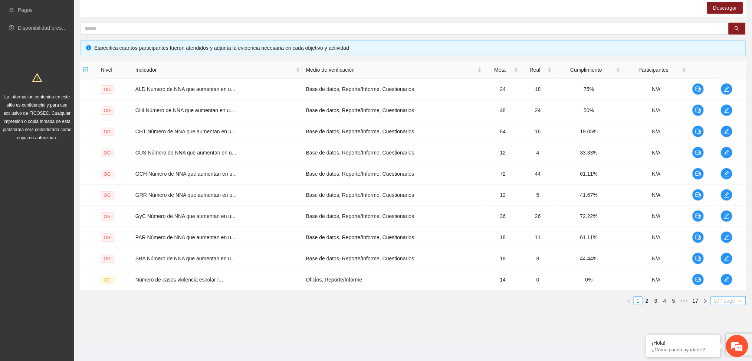
click at [721, 303] on span "10 / page" at bounding box center [728, 300] width 29 height 8
click at [726, 354] on div "¡Hola! ¿Cómo puedo ayudarte?" at bounding box center [737, 346] width 22 height 22
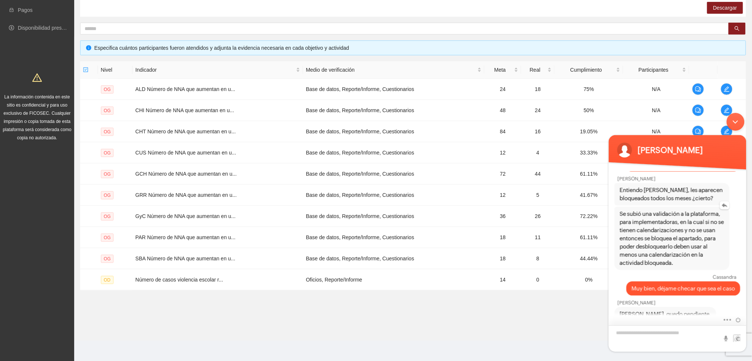
scroll to position [321, 0]
drag, startPoint x: 546, startPoint y: 310, endPoint x: 549, endPoint y: 306, distance: 4.8
click at [546, 310] on div "Nivel Indicador Medio de verificación Meta Real Cumplimiento Participantes OG A…" at bounding box center [413, 186] width 666 height 250
click at [736, 123] on div "Minimizar ventana de chat en vivo" at bounding box center [736, 121] width 18 height 18
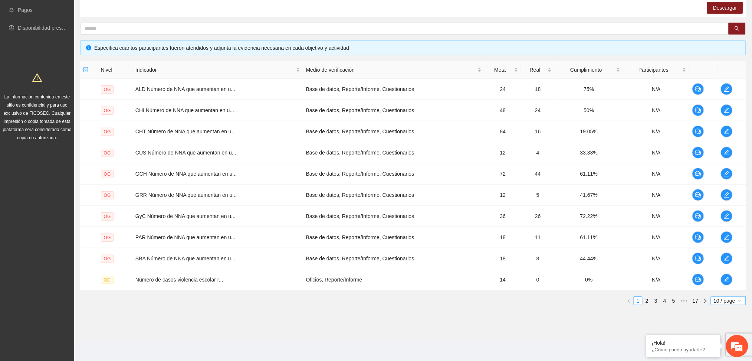
click at [723, 298] on span "10 / page" at bounding box center [728, 300] width 29 height 8
click at [725, 356] on section "Cassandra Escarcega- FICOSEC Monitoreo técnico Asistentes Beneficiarios Asisten…" at bounding box center [413, 118] width 678 height 485
click at [732, 300] on span "10 / page" at bounding box center [728, 300] width 29 height 8
click at [725, 354] on div "100 / page" at bounding box center [729, 350] width 36 height 12
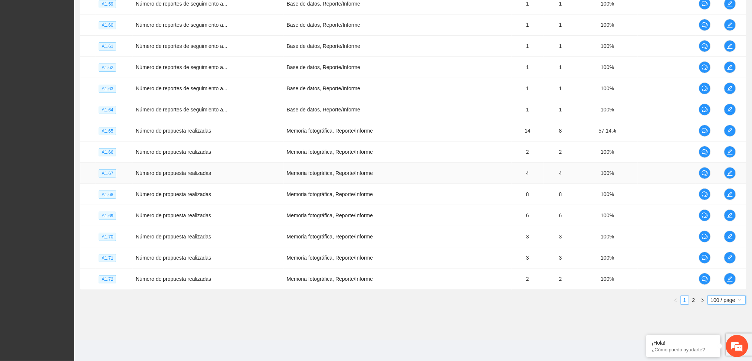
scroll to position [2029, 0]
click at [692, 299] on link "2" at bounding box center [694, 300] width 8 height 8
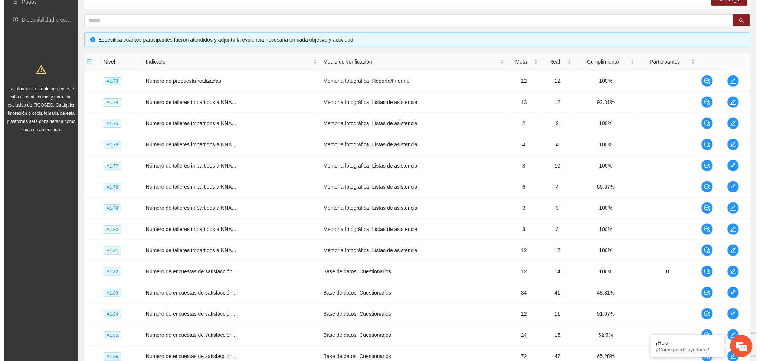
scroll to position [0, 0]
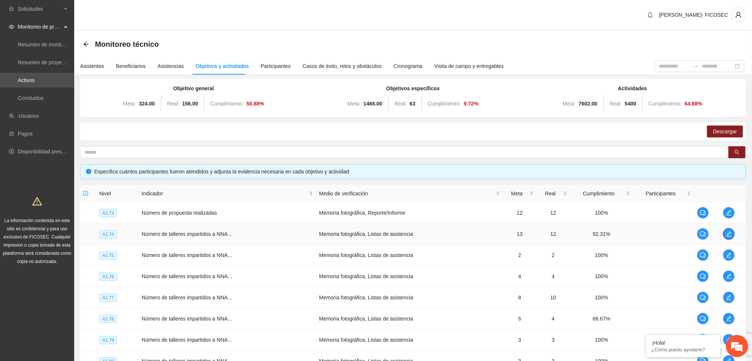
click at [729, 232] on icon "edit" at bounding box center [729, 234] width 6 height 6
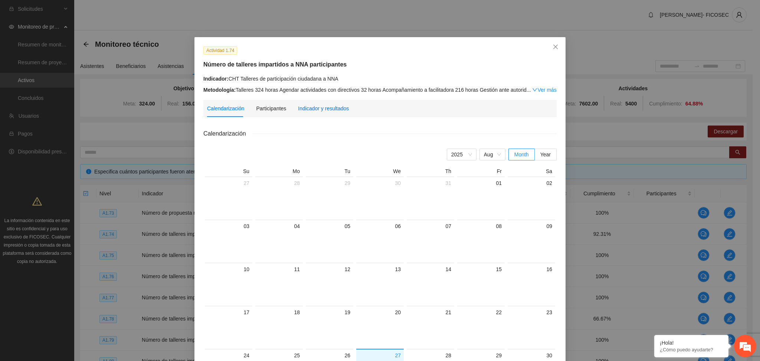
click at [327, 112] on div "Indicador y resultados" at bounding box center [323, 108] width 51 height 8
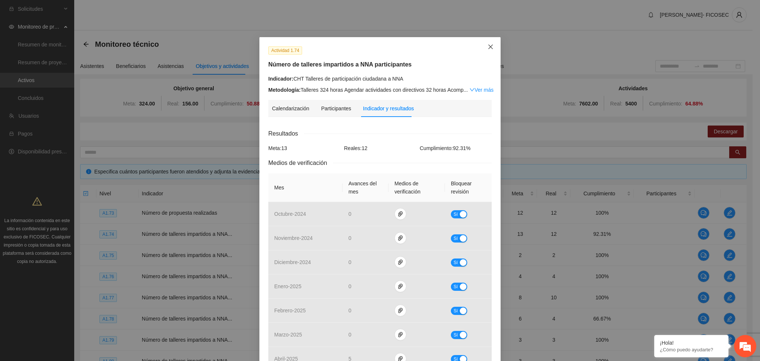
click at [488, 45] on icon "close" at bounding box center [491, 47] width 6 height 6
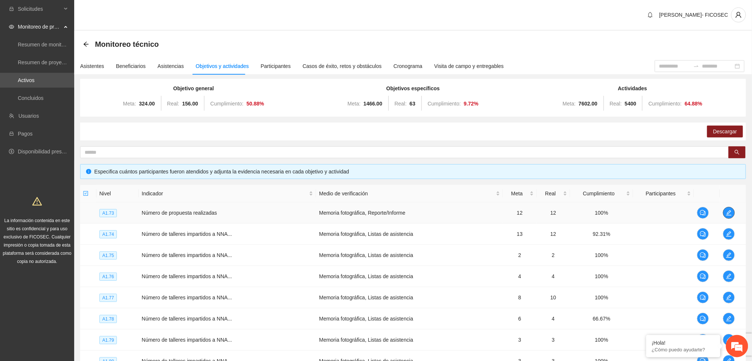
click at [726, 215] on button "button" at bounding box center [729, 213] width 12 height 12
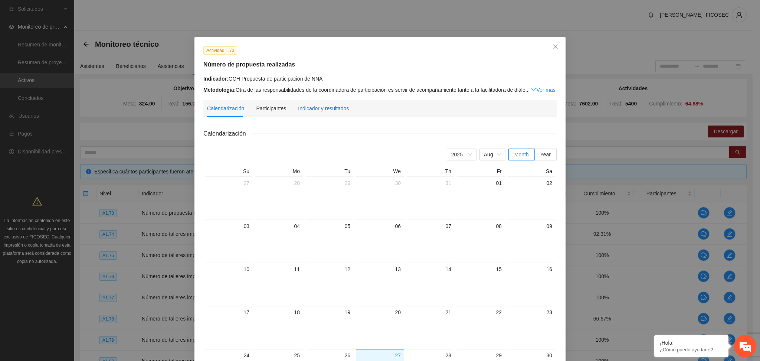
click at [321, 105] on div "Indicador y resultados" at bounding box center [323, 108] width 51 height 8
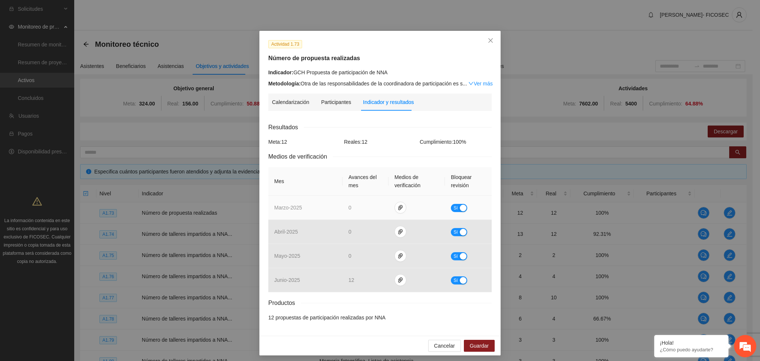
scroll to position [10, 0]
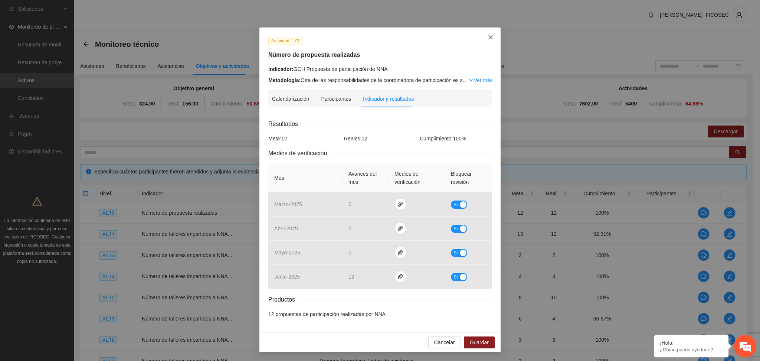
click at [489, 33] on span "Close" at bounding box center [491, 37] width 20 height 20
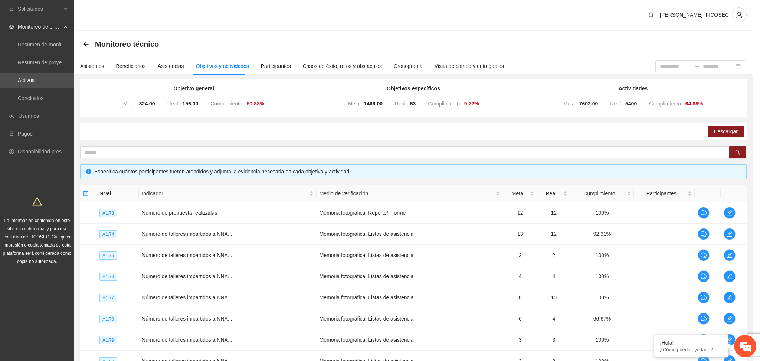
scroll to position [0, 0]
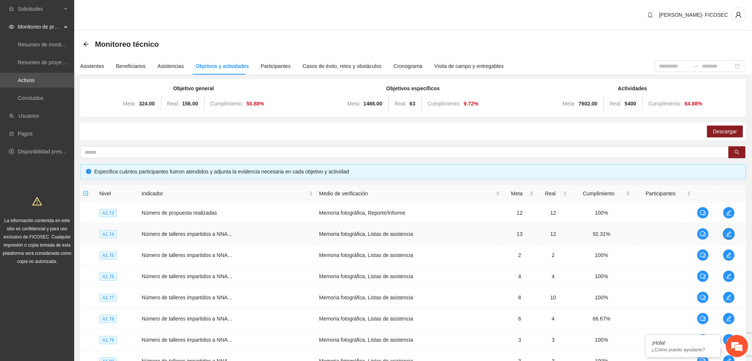
click at [729, 232] on icon "edit" at bounding box center [729, 234] width 6 height 6
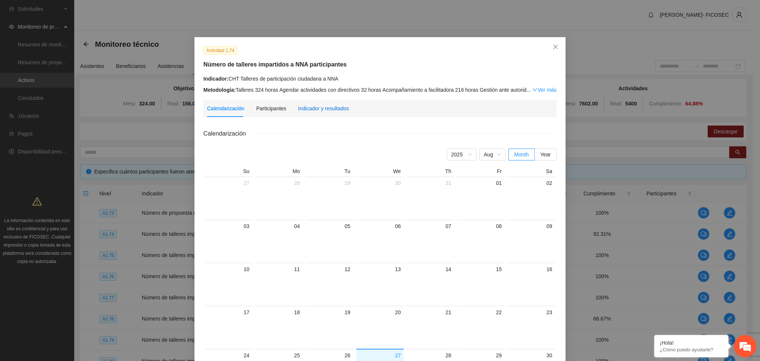
click at [325, 110] on div "Indicador y resultados" at bounding box center [323, 108] width 51 height 8
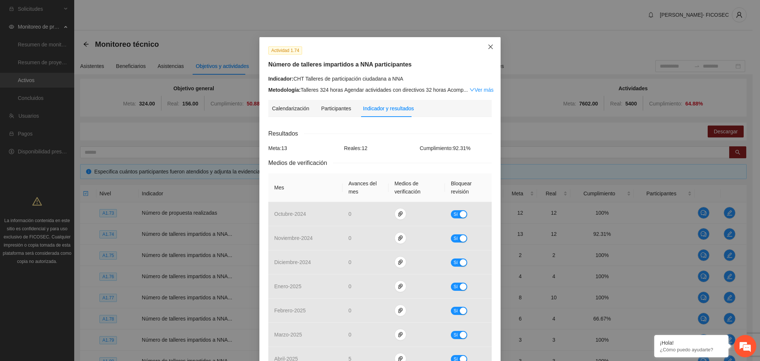
drag, startPoint x: 490, startPoint y: 47, endPoint x: 464, endPoint y: 42, distance: 26.5
click at [488, 45] on span "Close" at bounding box center [491, 47] width 20 height 20
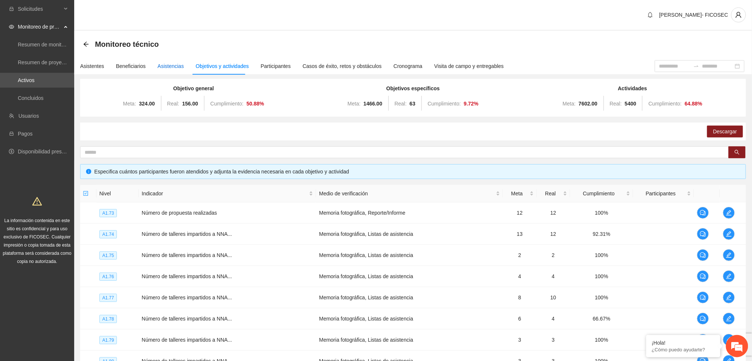
click at [167, 68] on div "Asistencias" at bounding box center [171, 66] width 26 height 8
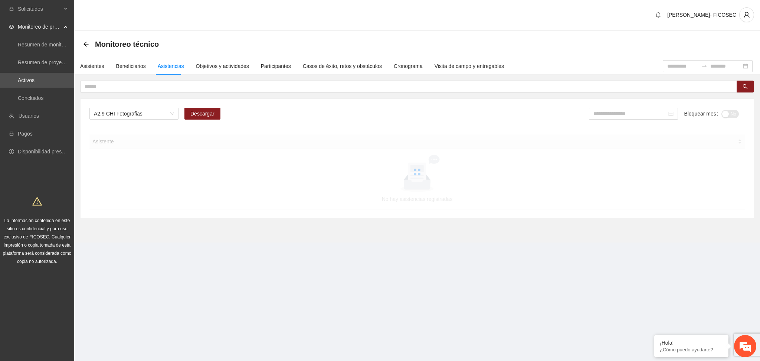
click at [122, 104] on div "A2.9 CHI Fotografias Descargar Bloquear mes No Asistente No hay asistencias reg…" at bounding box center [417, 158] width 673 height 119
click at [132, 114] on span "A2.9 CHI Fotografias" at bounding box center [134, 113] width 80 height 11
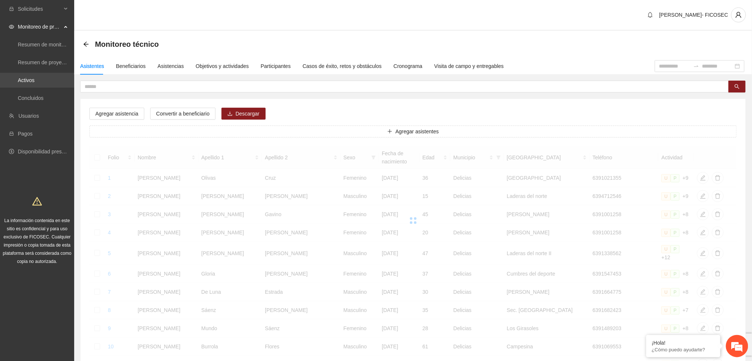
click at [35, 78] on link "Activos" at bounding box center [26, 80] width 17 height 6
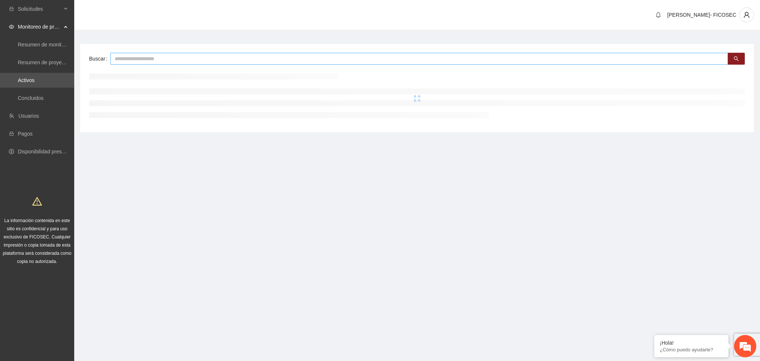
click at [144, 59] on input "text" at bounding box center [419, 59] width 618 height 12
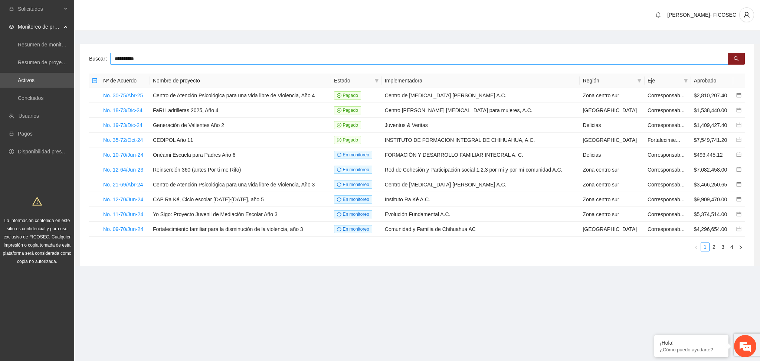
type input "**********"
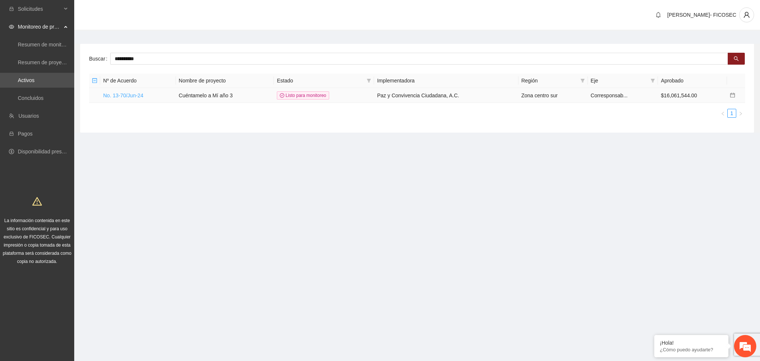
click at [129, 94] on link "No. 13-70/Jun-24" at bounding box center [123, 95] width 40 height 6
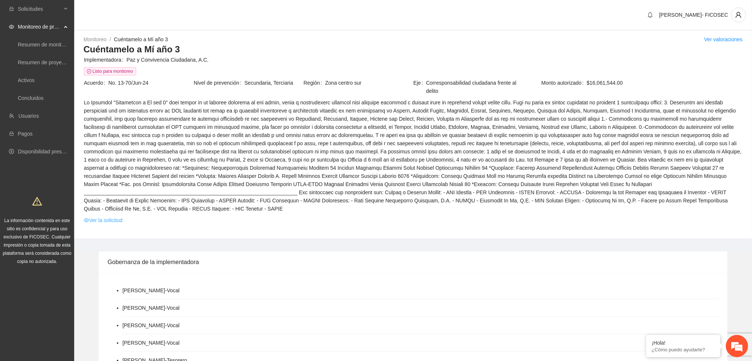
click at [113, 216] on link "Ver la solicitud" at bounding box center [103, 220] width 39 height 8
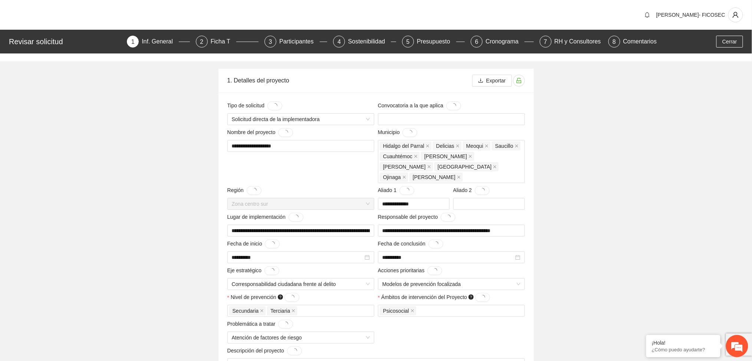
click at [224, 33] on div "Revisar solicitud 1 Inf. General 2 Ficha T 3 Participantes 4 Sostenibilidad 5 P…" at bounding box center [376, 42] width 752 height 24
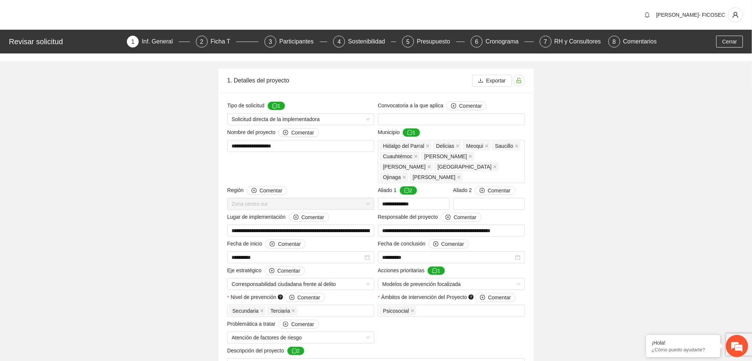
click at [214, 49] on div "Revisar solicitud 1 Inf. General 2 Ficha T 3 Participantes 4 Sostenibilidad 5 P…" at bounding box center [376, 42] width 752 height 24
click at [216, 43] on div "Ficha T" at bounding box center [224, 42] width 26 height 12
click at [213, 40] on div "Ficha T" at bounding box center [224, 42] width 26 height 12
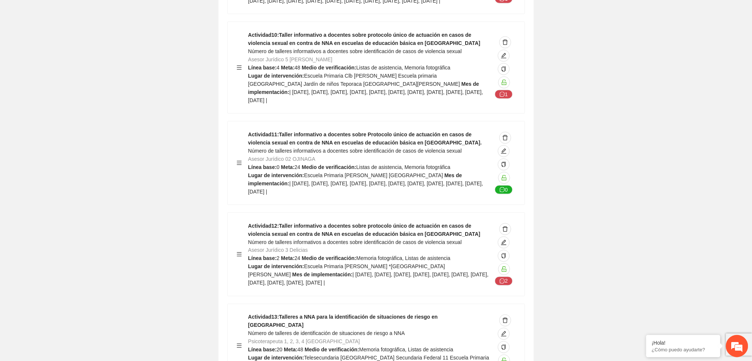
scroll to position [8496, 0]
